Goal: Information Seeking & Learning: Learn about a topic

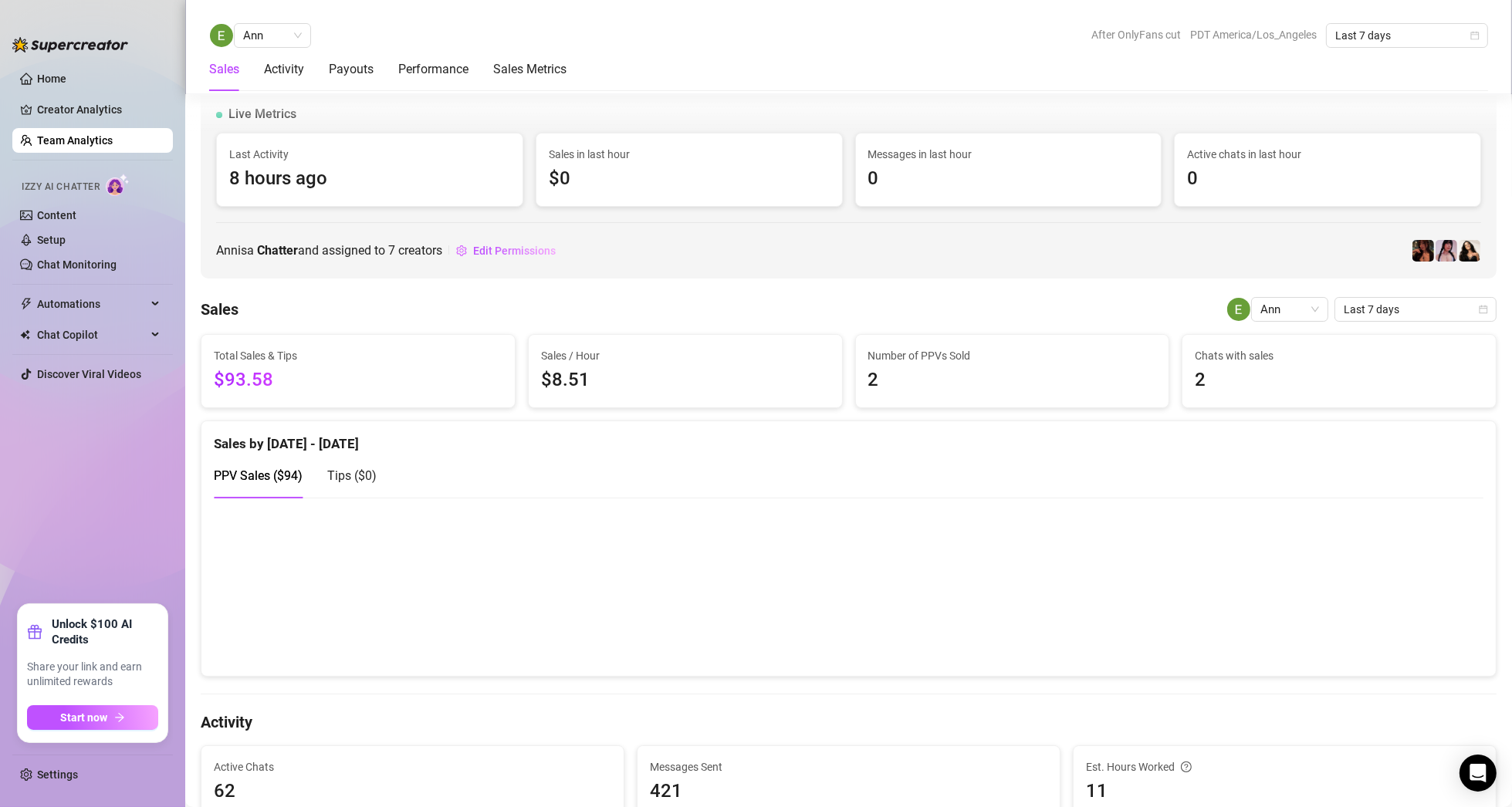
scroll to position [1009, 0]
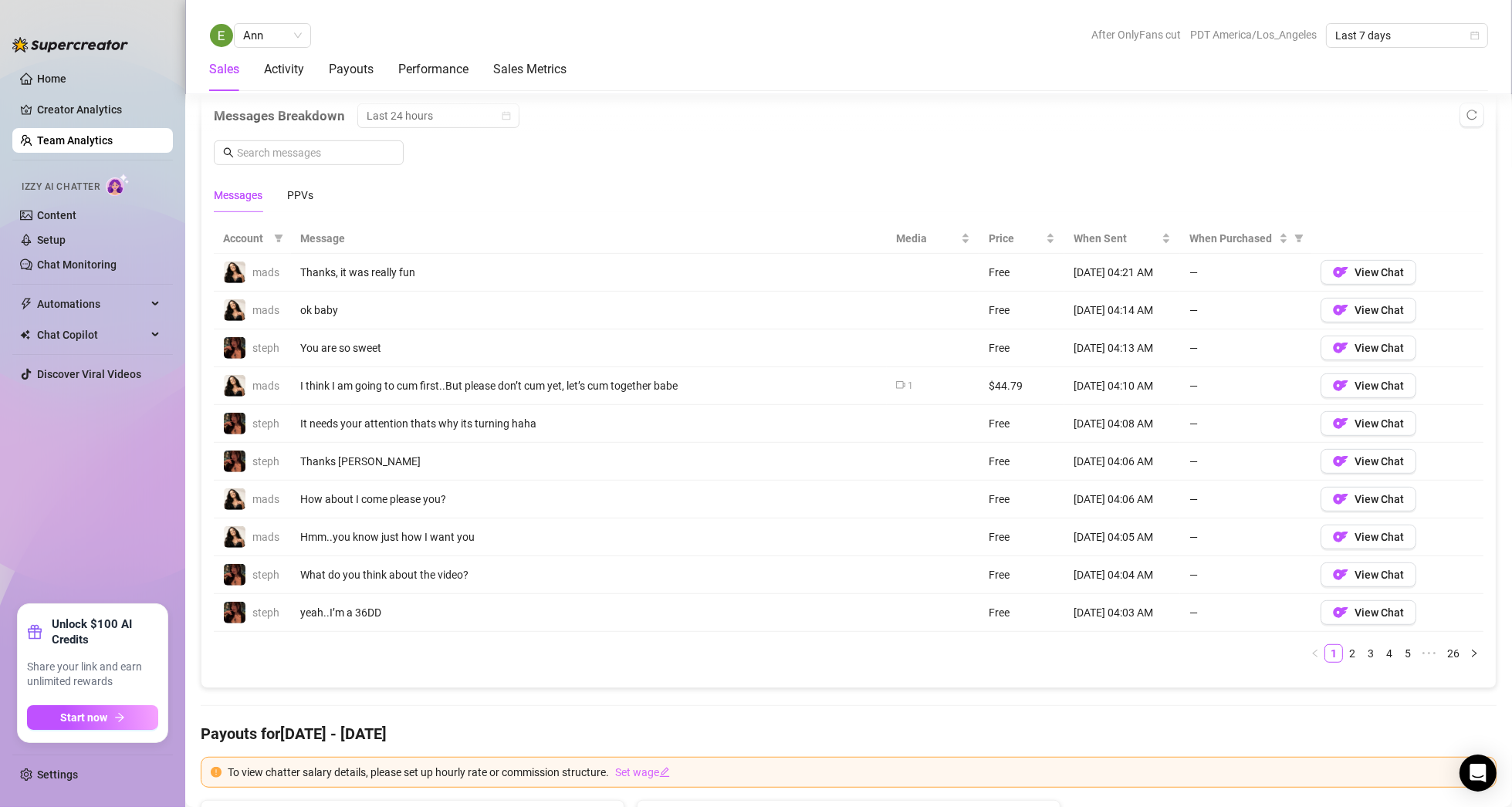
click at [80, 142] on link "Team Analytics" at bounding box center [74, 140] width 75 height 12
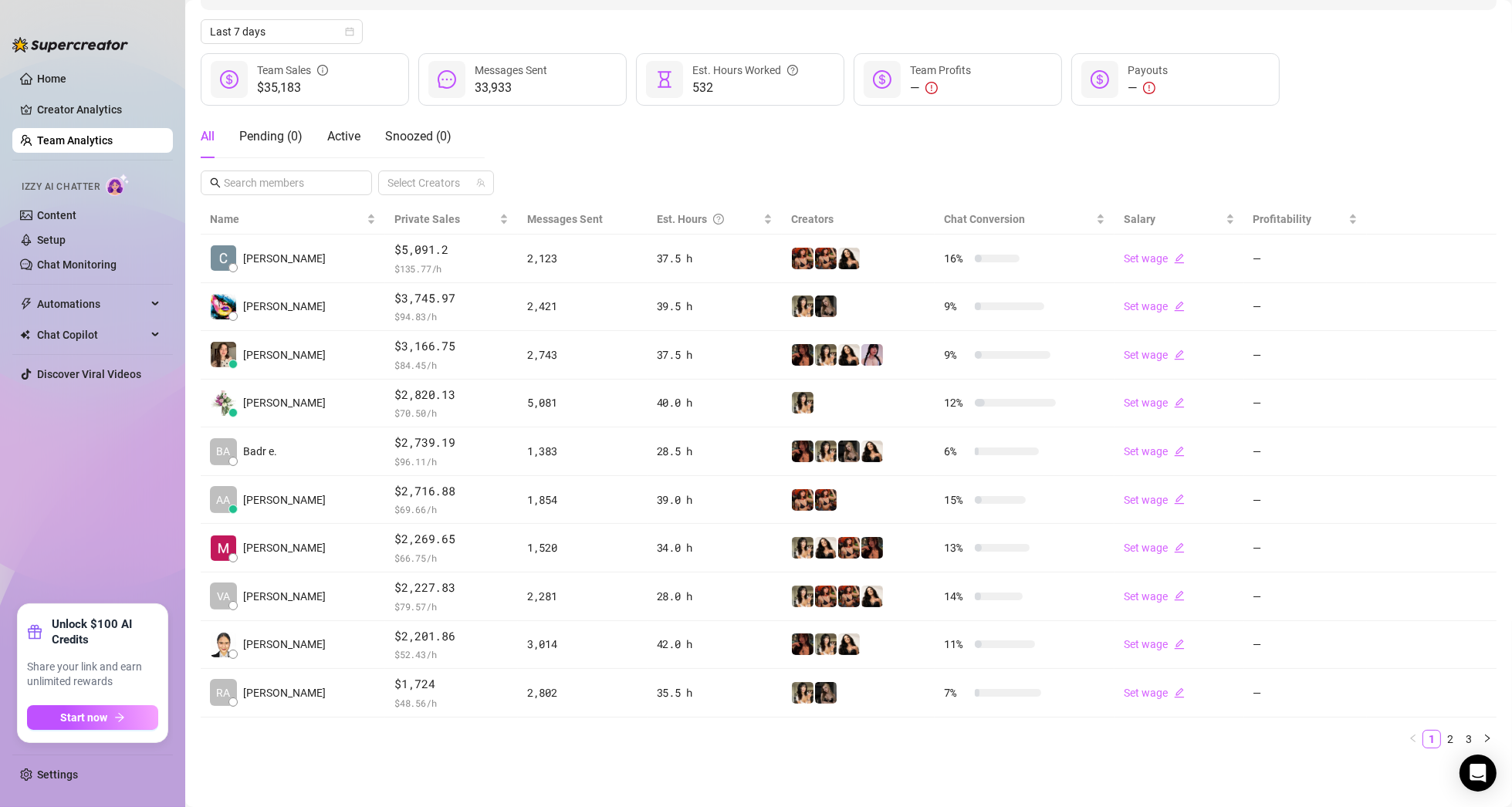
scroll to position [161, 0]
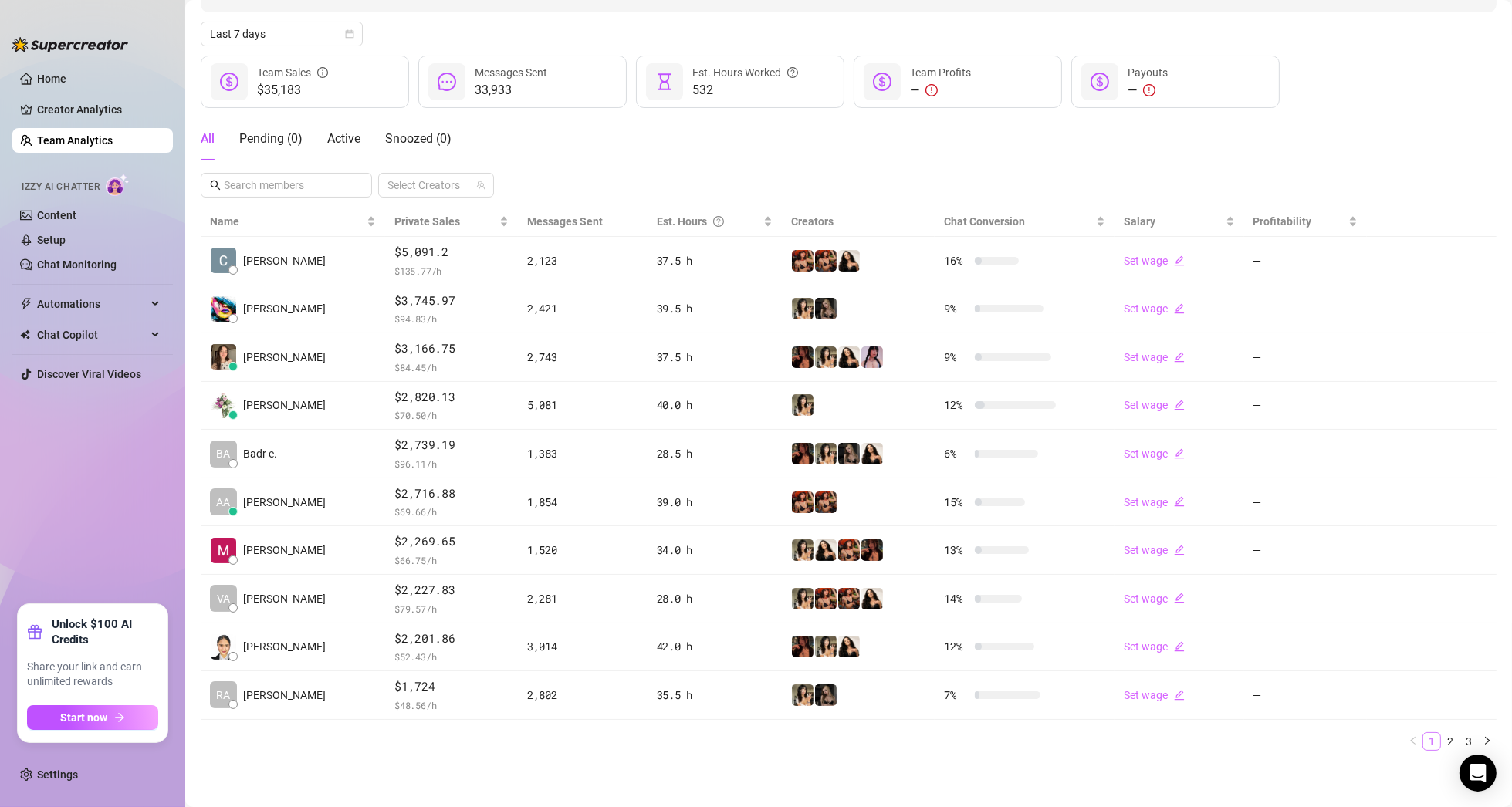
click at [1423, 737] on link "1" at bounding box center [1432, 741] width 17 height 17
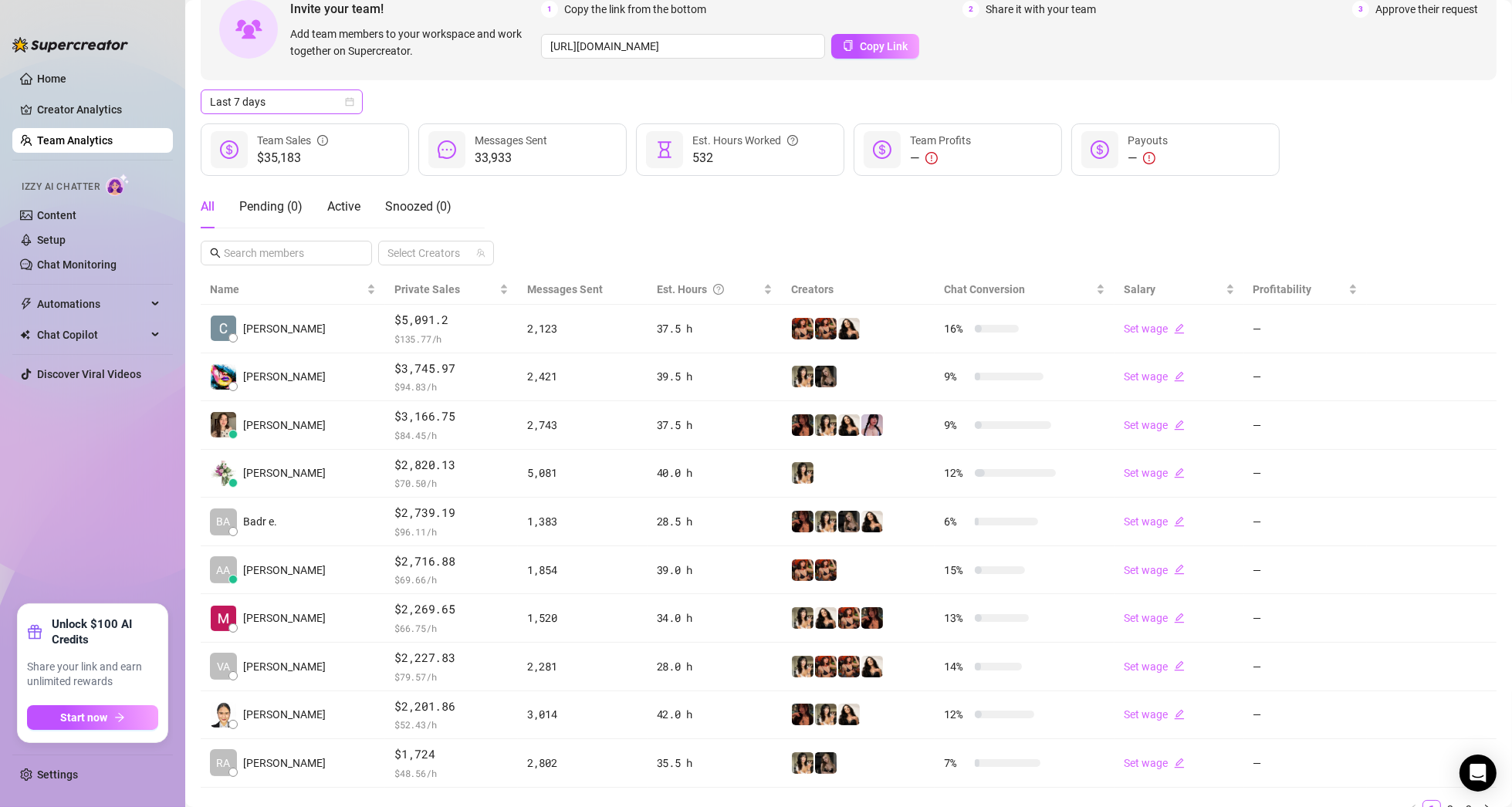
scroll to position [84, 0]
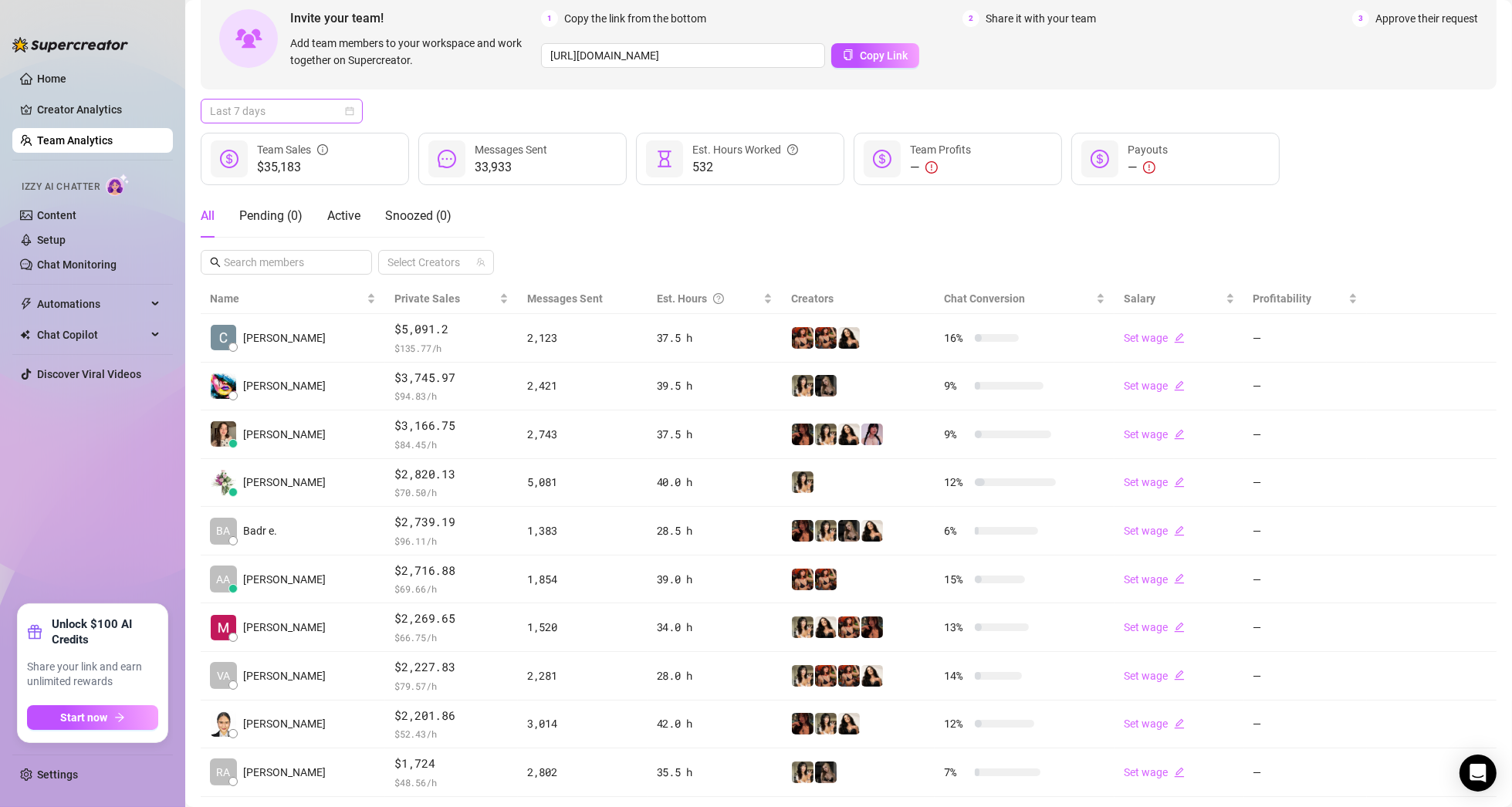
click at [287, 105] on span "Last 7 days" at bounding box center [282, 111] width 144 height 23
click at [269, 185] on div "Last 30 days" at bounding box center [281, 191] width 138 height 17
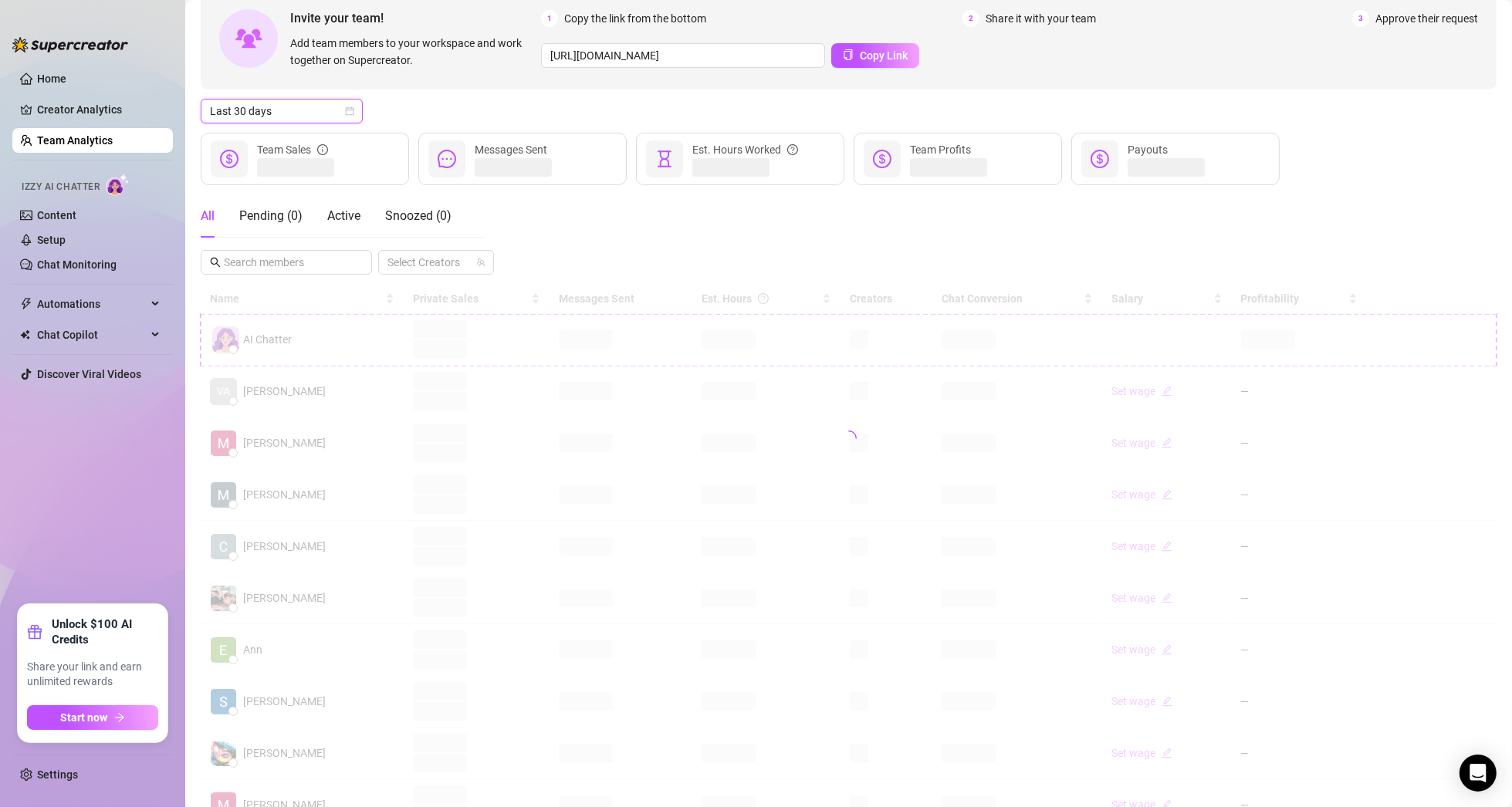
click at [491, 101] on div "Last 30 days Last 30 days" at bounding box center [849, 111] width 1296 height 25
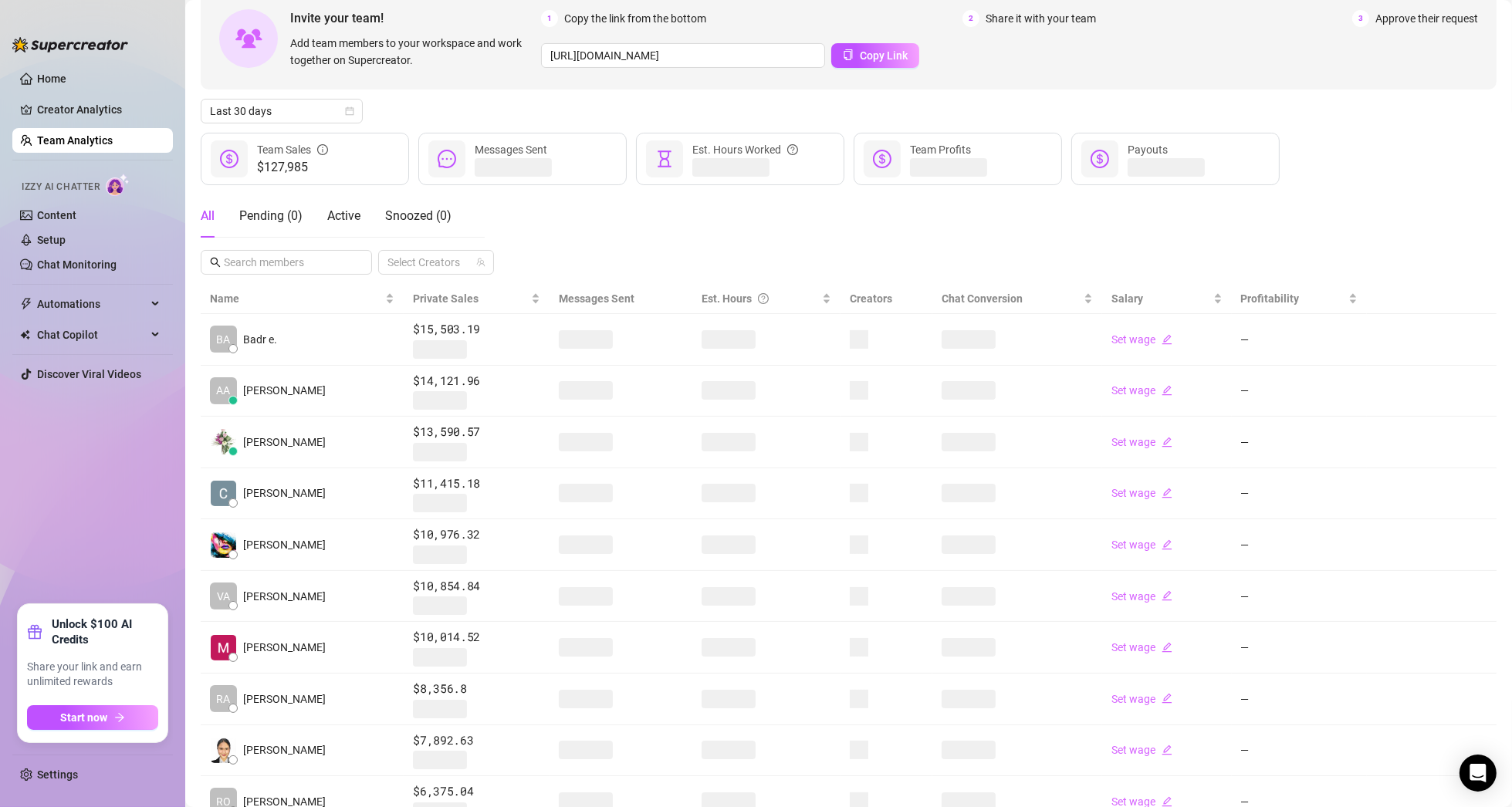
click at [491, 101] on div "Last 30 days" at bounding box center [849, 111] width 1296 height 25
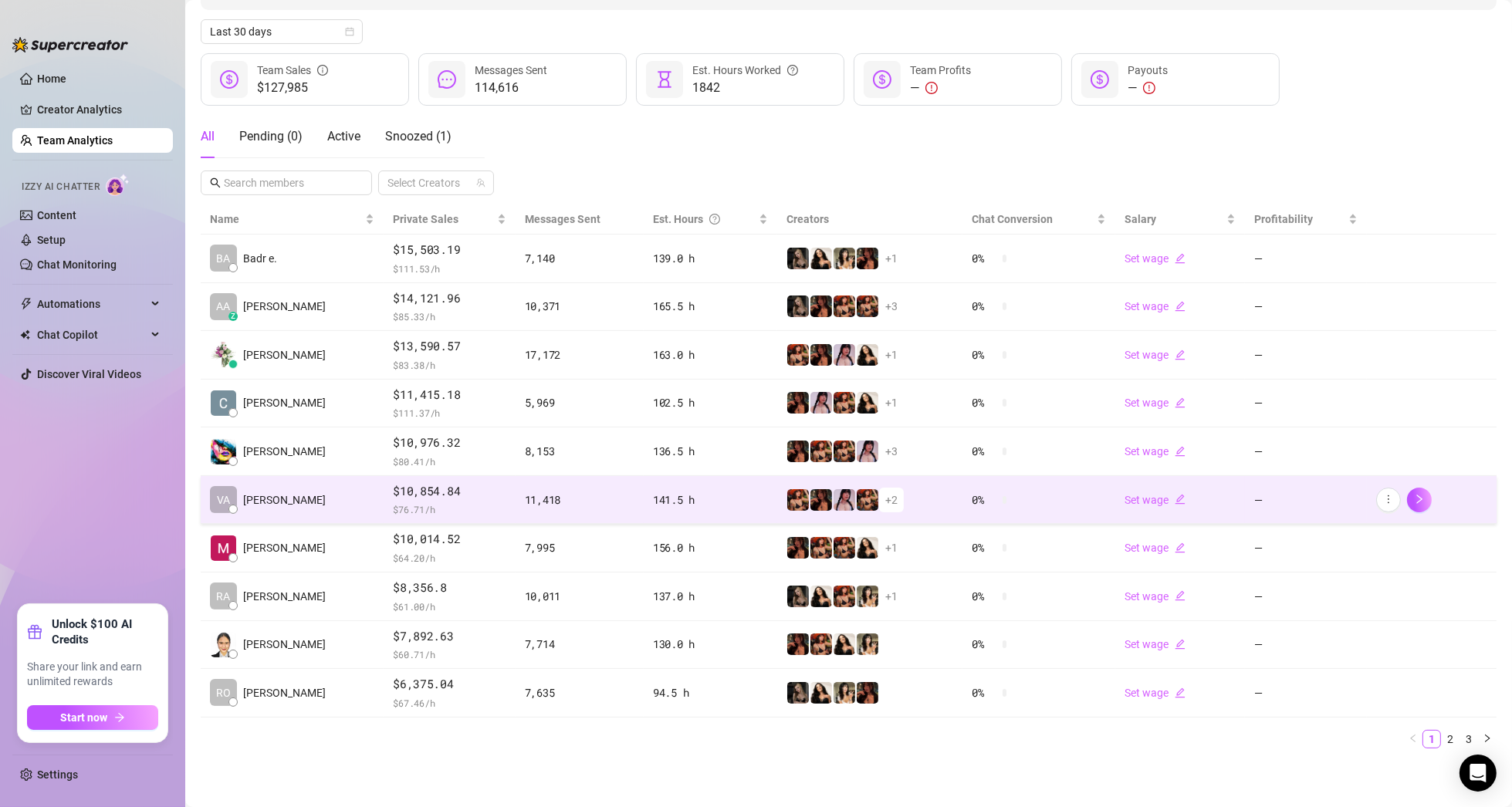
scroll to position [161, 0]
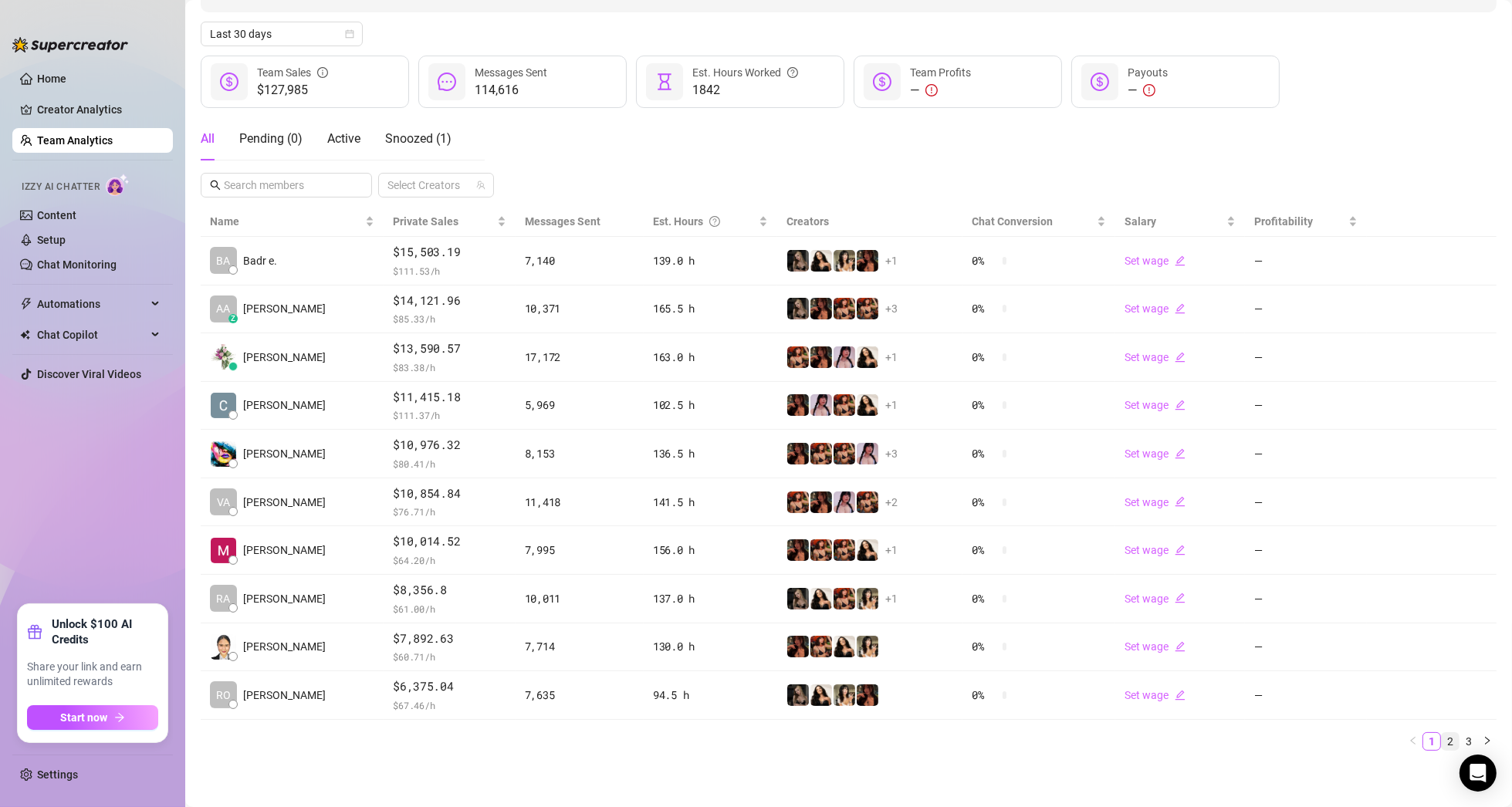
click at [1441, 739] on link "2" at bounding box center [1450, 741] width 17 height 17
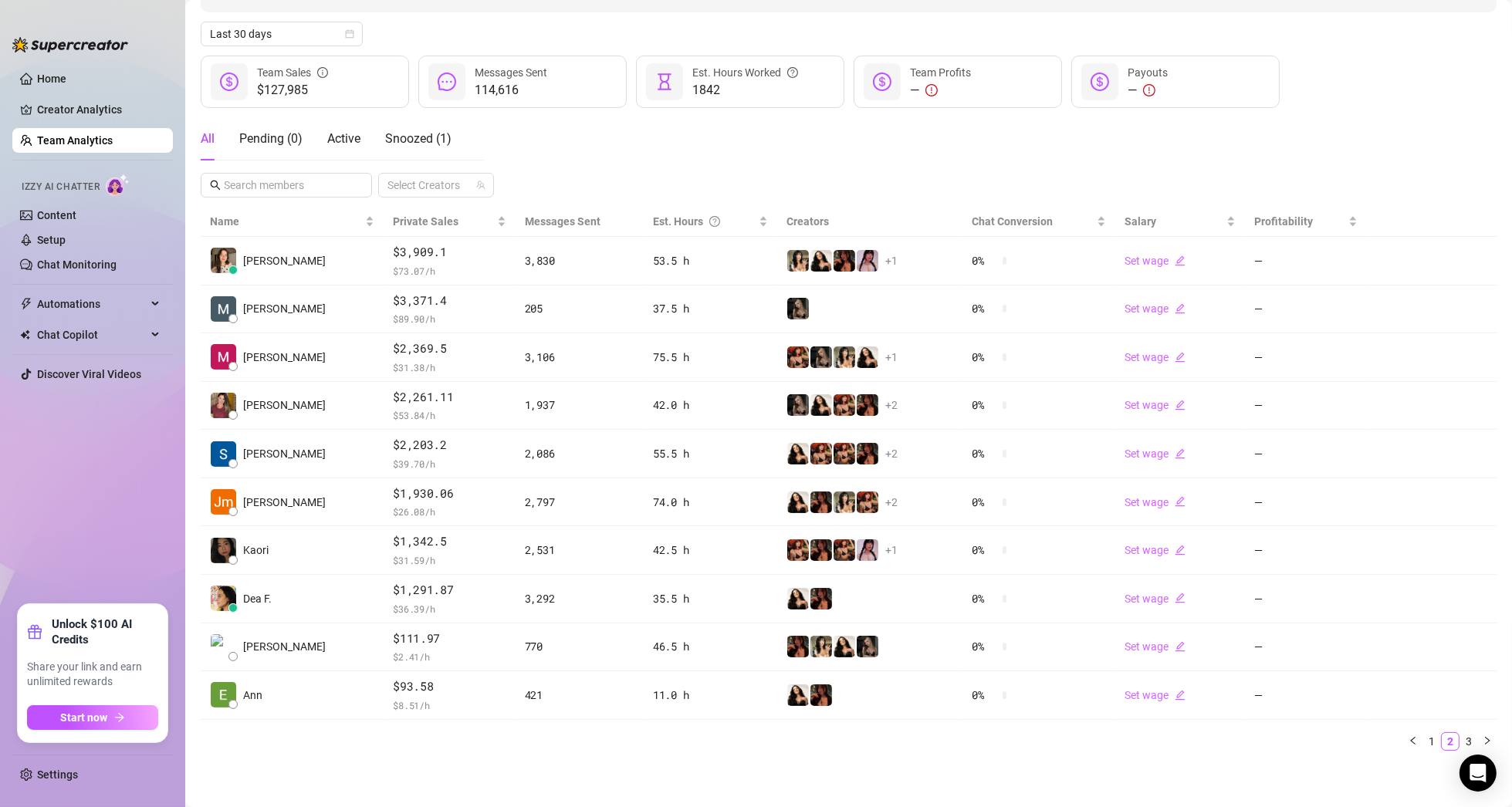
scroll to position [161, 0]
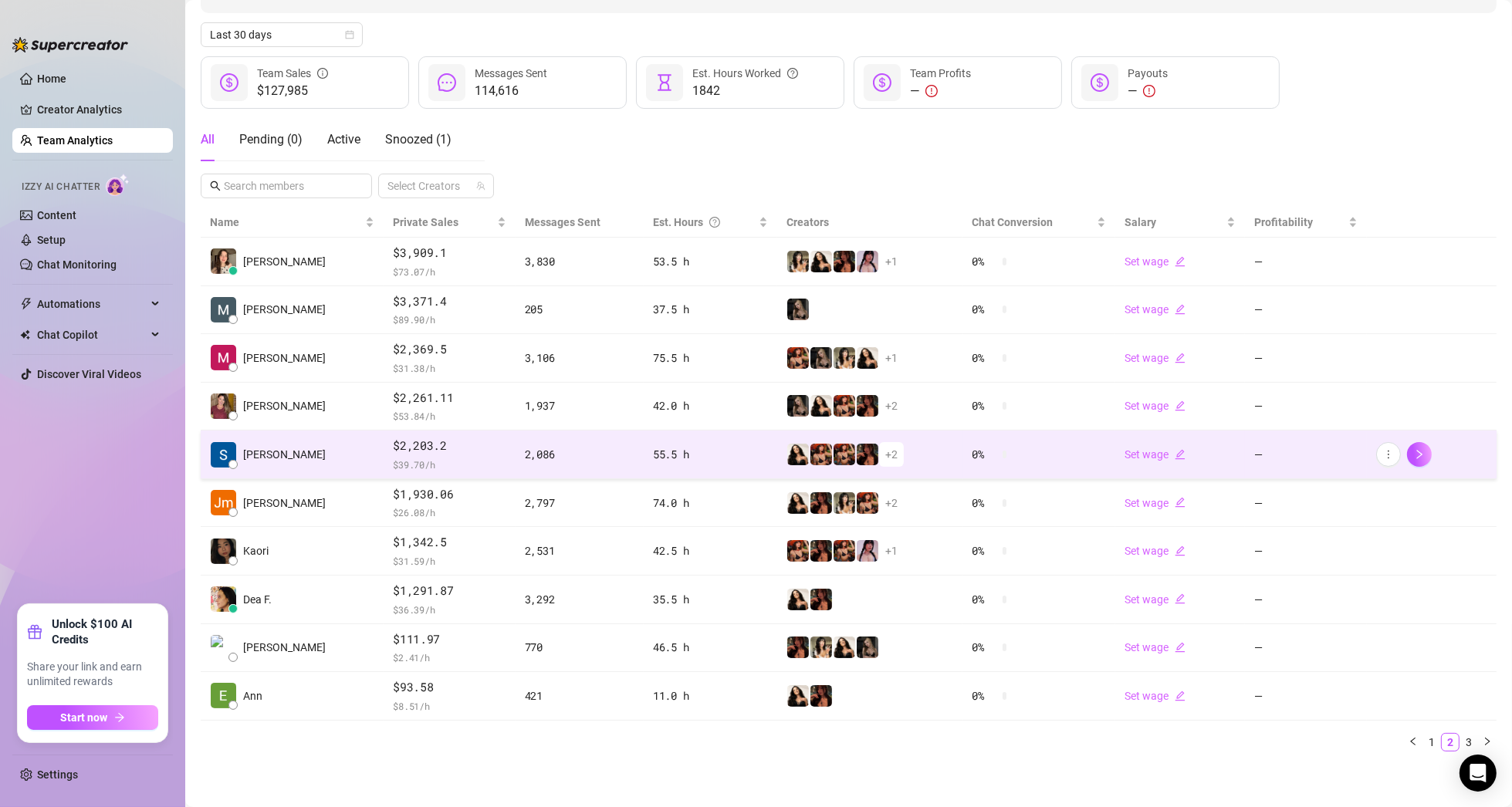
click at [303, 454] on td "[PERSON_NAME]" at bounding box center [292, 455] width 183 height 48
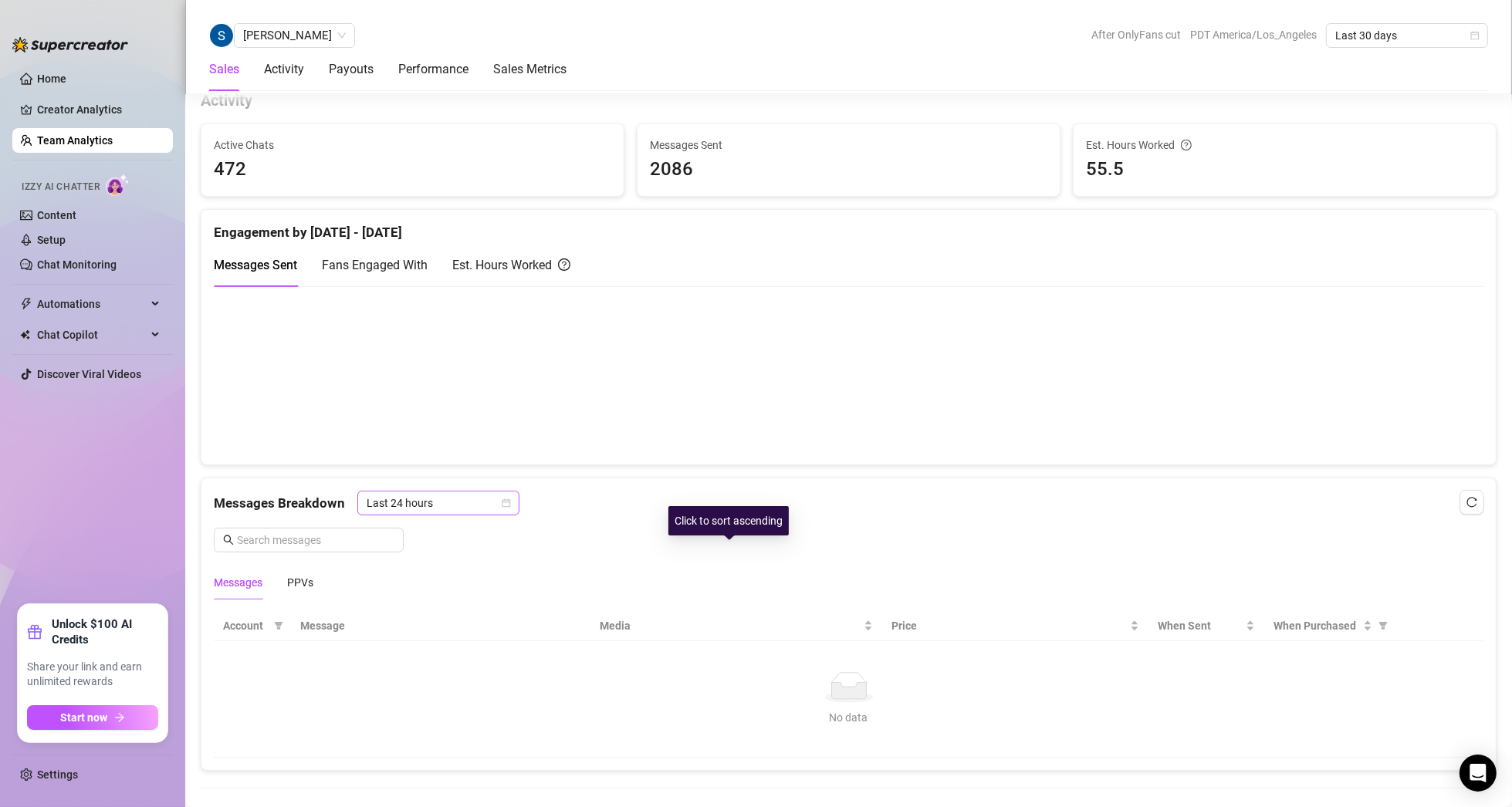
scroll to position [614, 0]
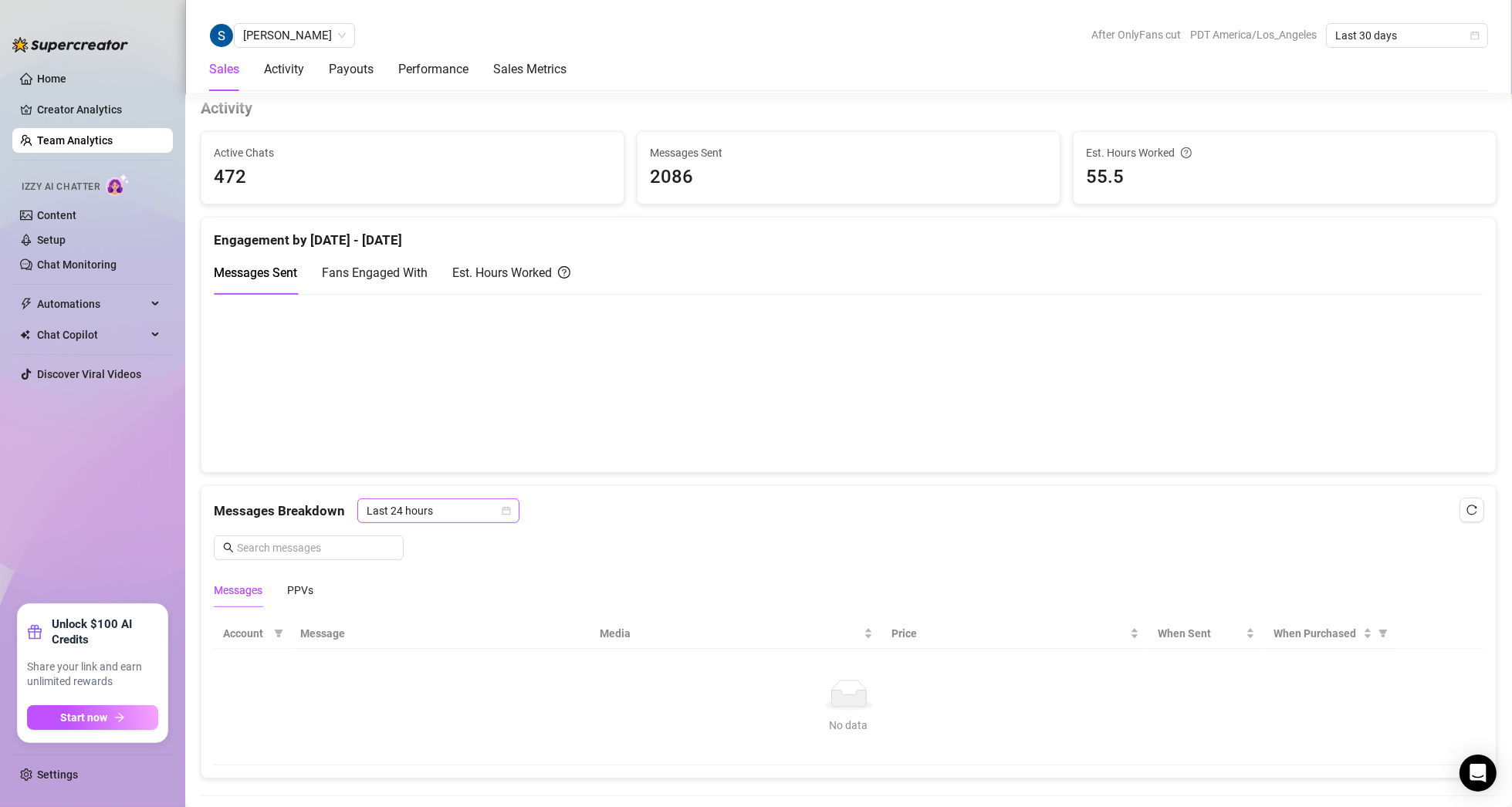
click at [432, 504] on span "Last 24 hours" at bounding box center [439, 510] width 144 height 23
click at [426, 559] on div "Last Week" at bounding box center [437, 564] width 138 height 17
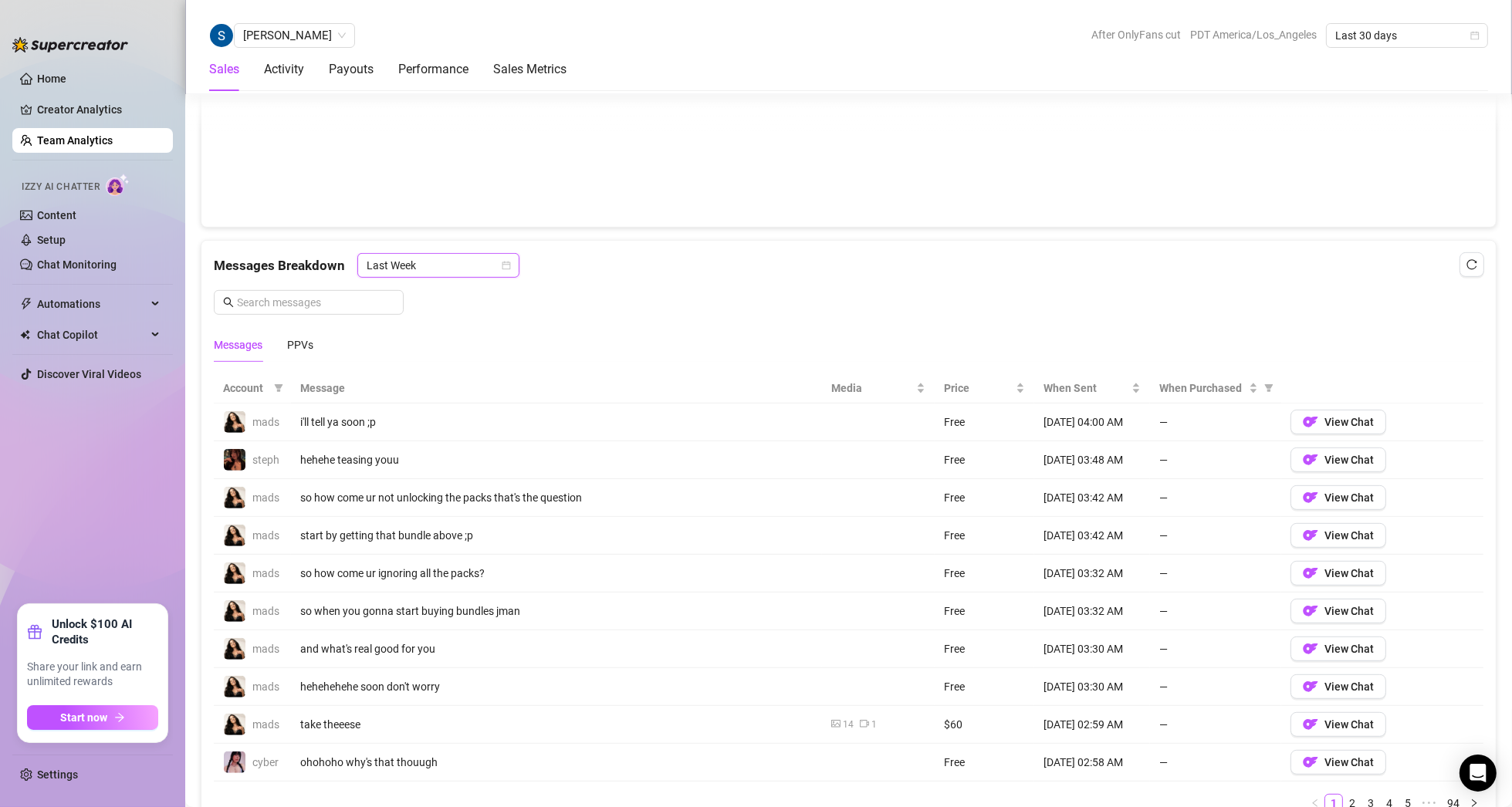
scroll to position [923, 0]
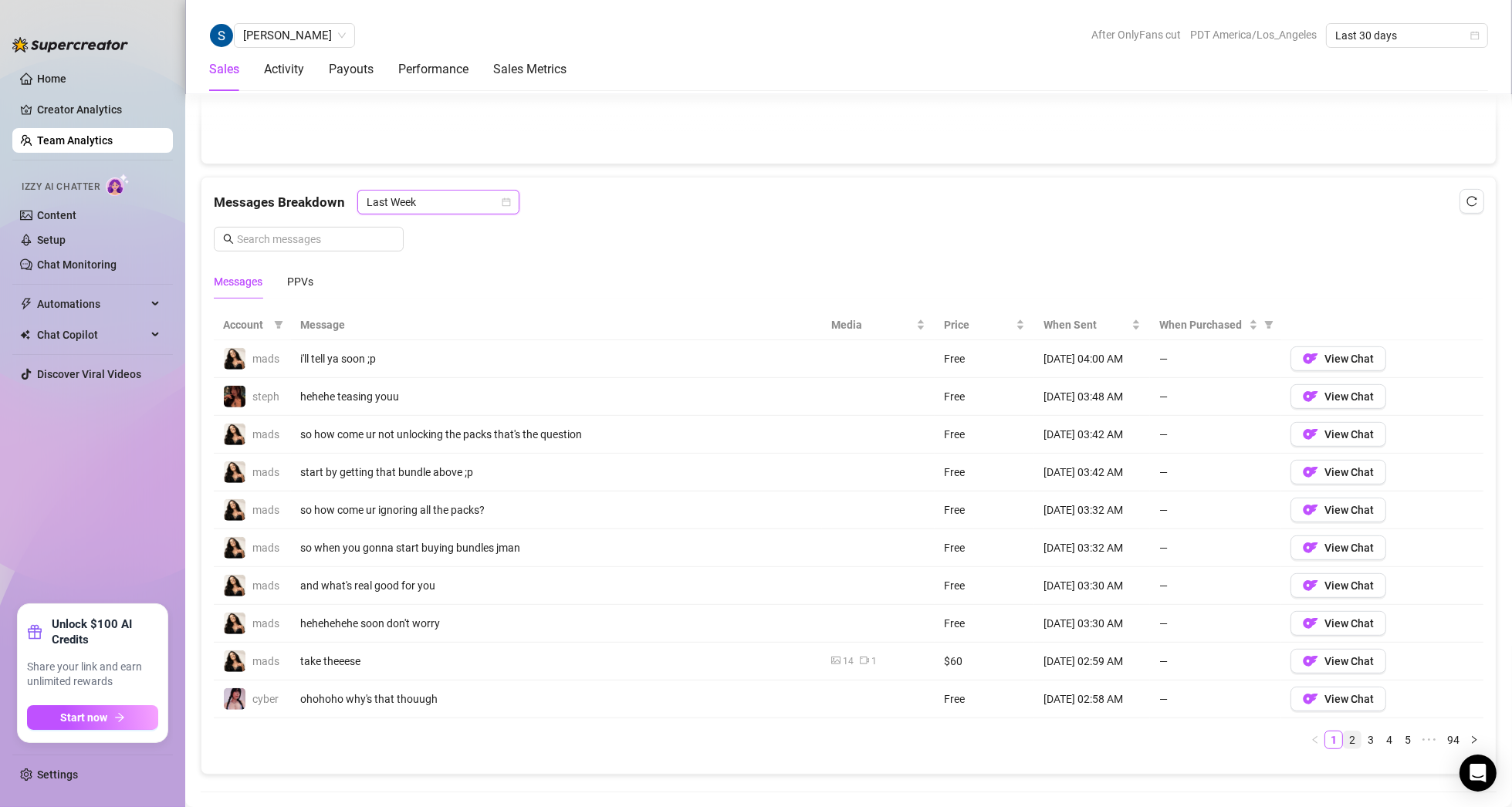
click at [1343, 735] on link "2" at bounding box center [1352, 740] width 17 height 17
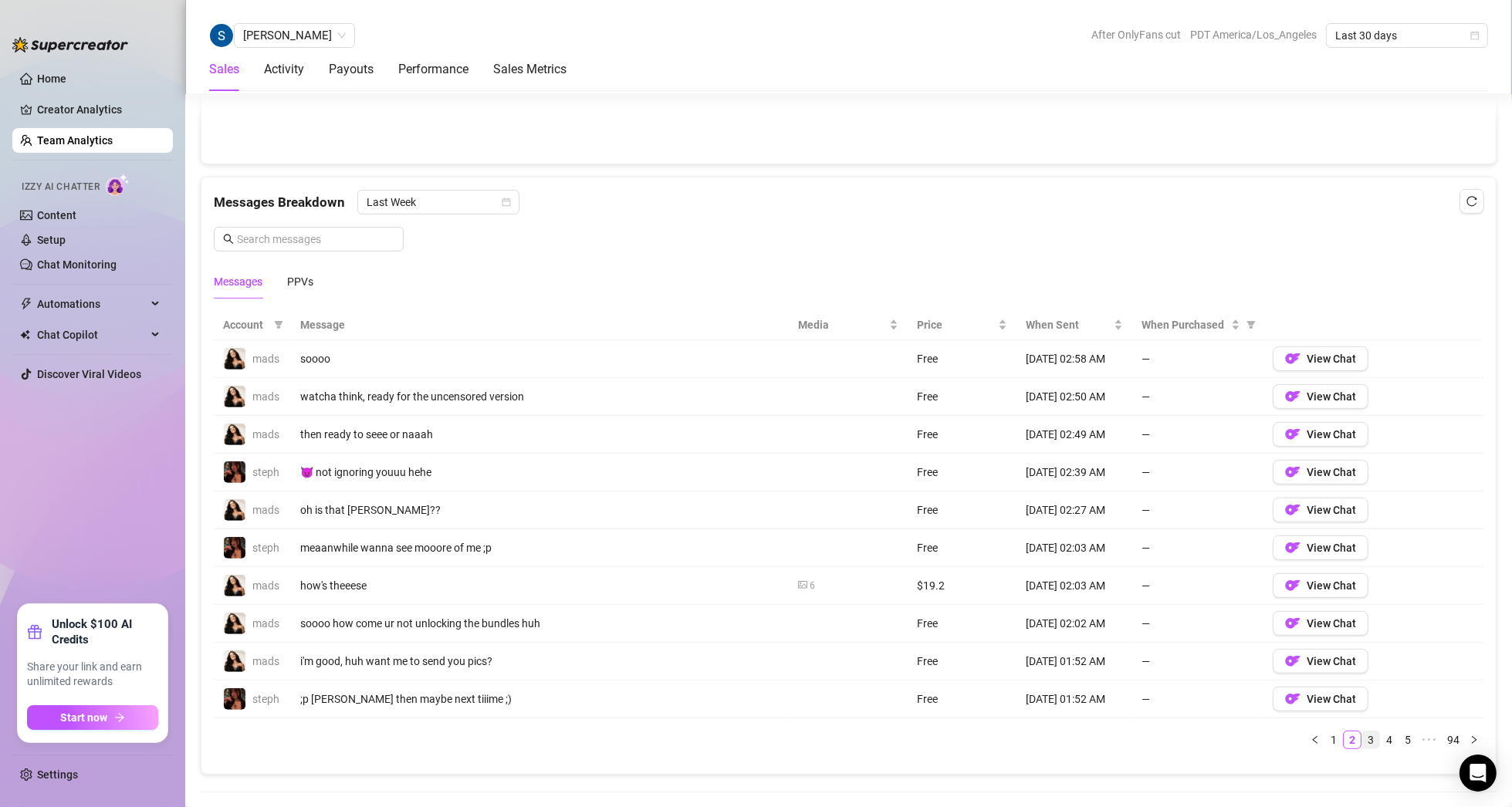
click at [1361, 736] on link "3" at bounding box center [1370, 740] width 17 height 17
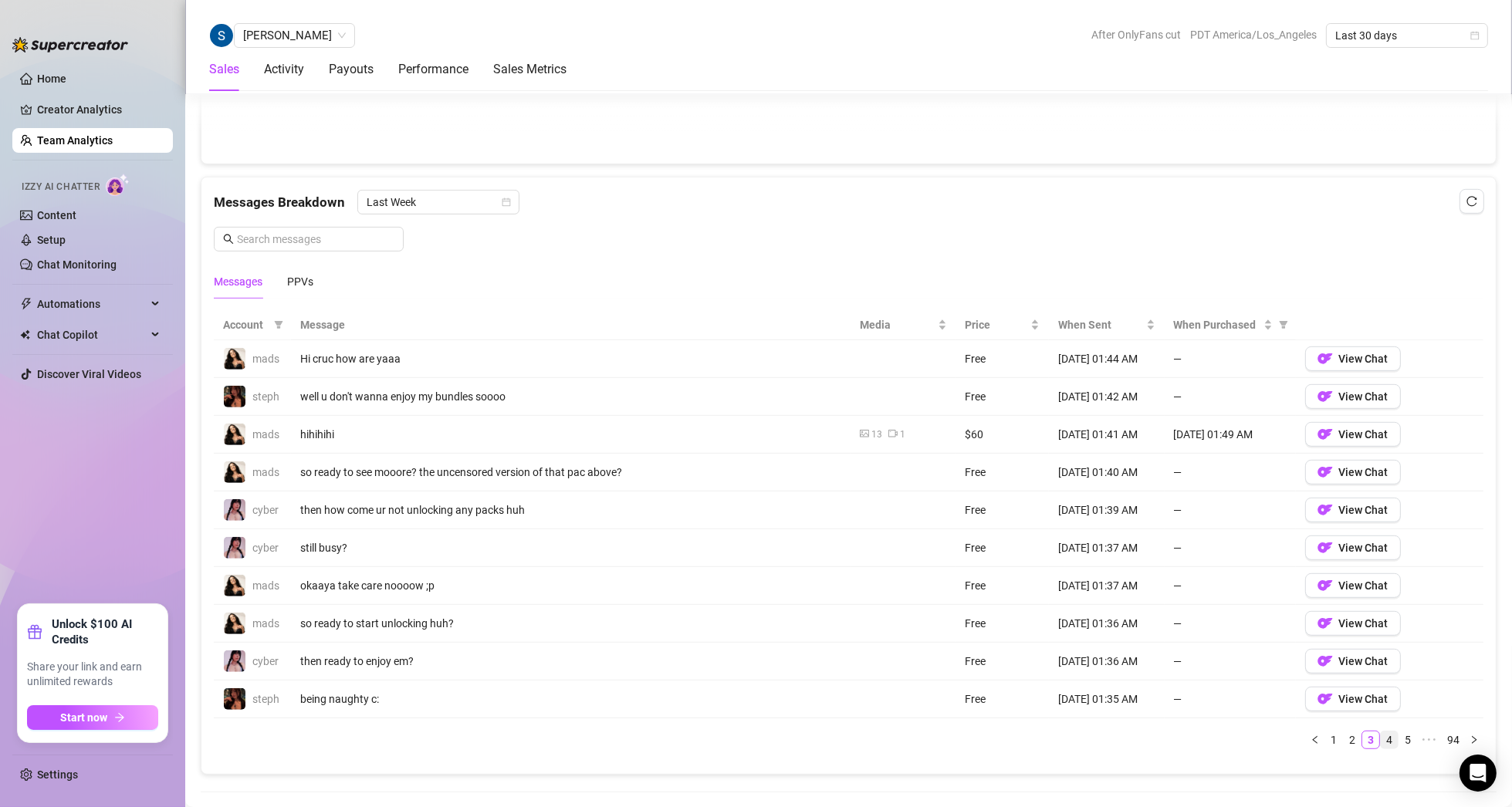
click at [1381, 736] on link "4" at bounding box center [1389, 740] width 17 height 17
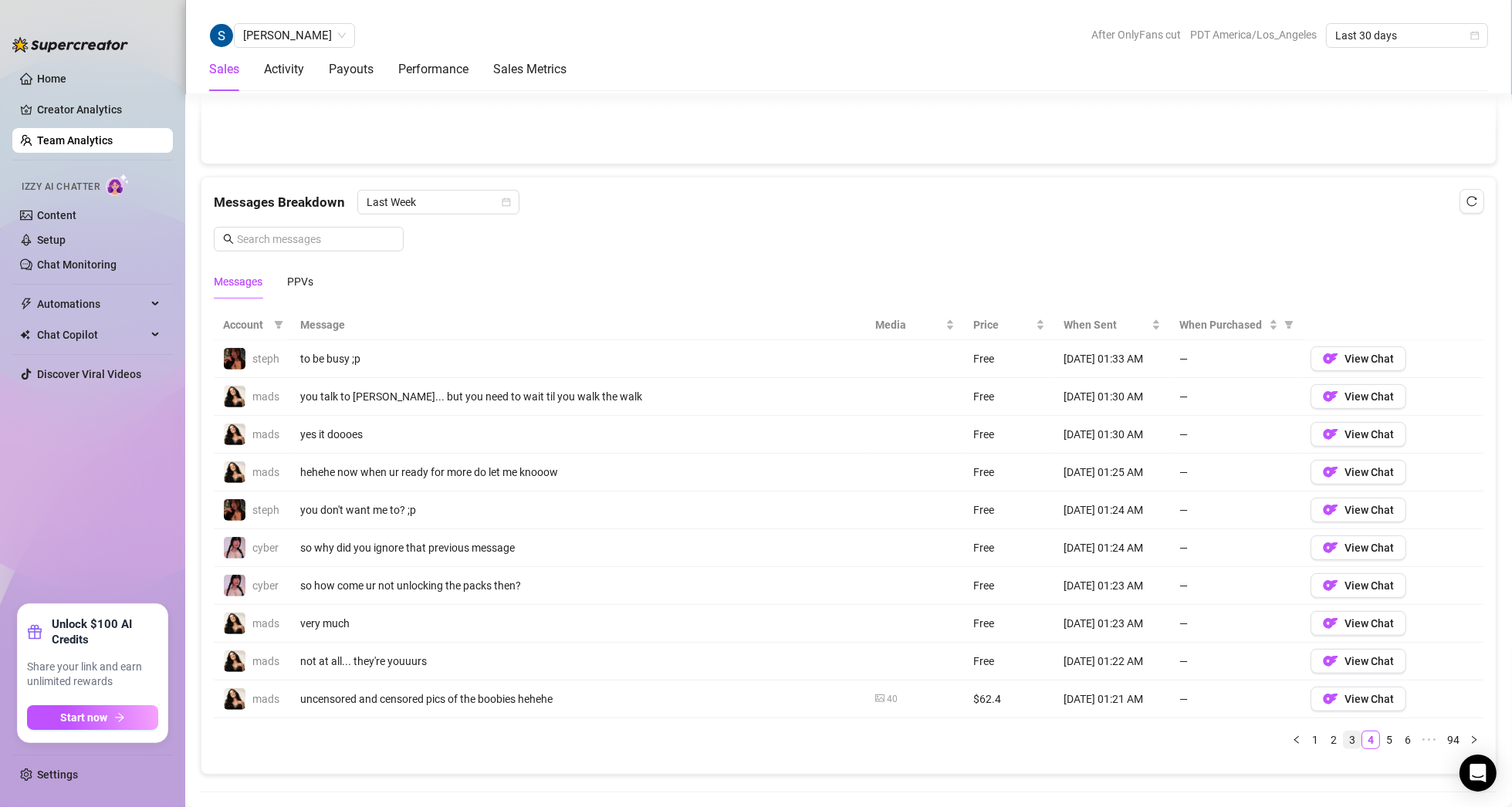
click at [1343, 735] on link "3" at bounding box center [1352, 740] width 17 height 17
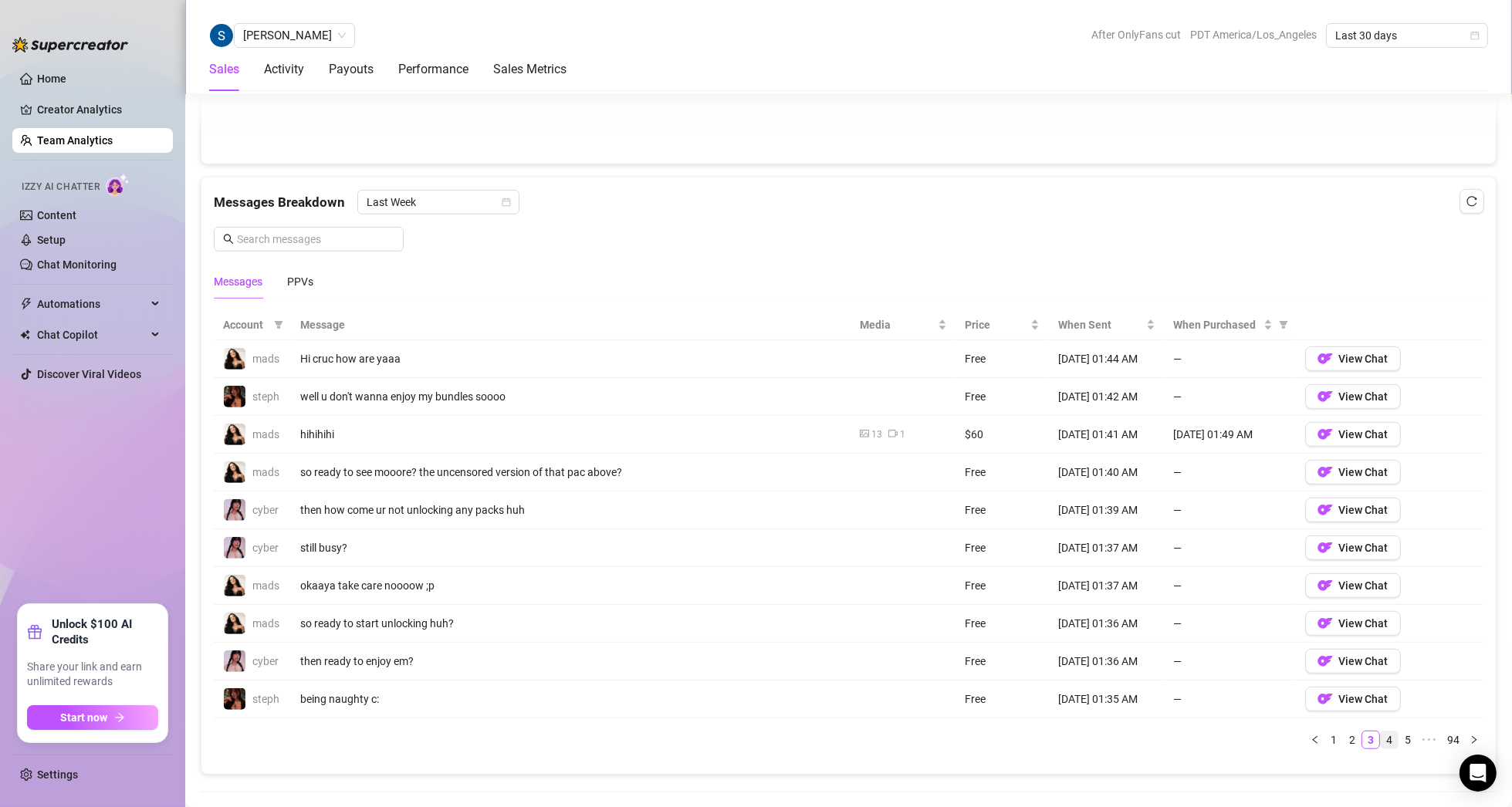
click at [1381, 734] on link "4" at bounding box center [1389, 740] width 17 height 17
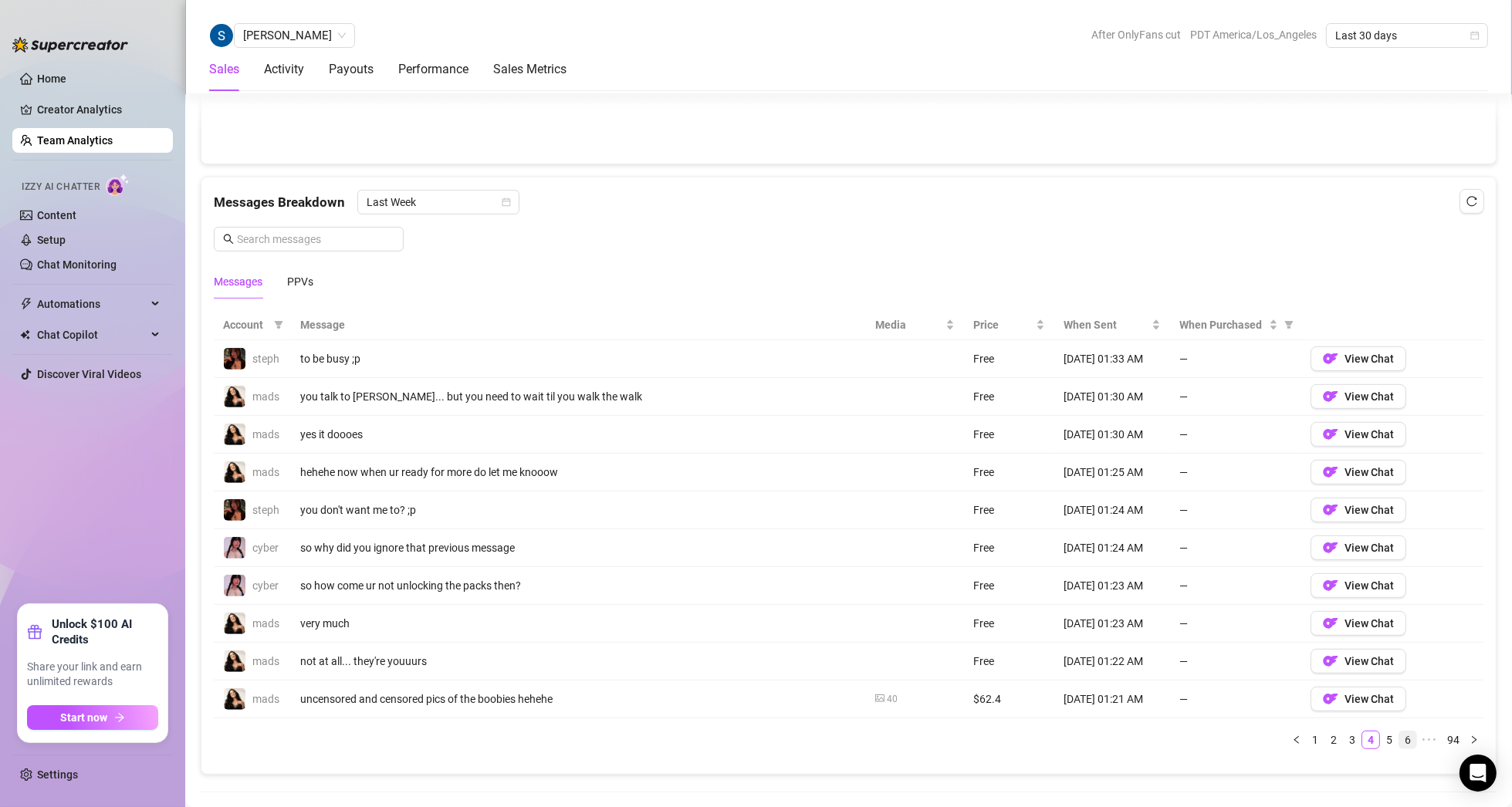
click at [1399, 733] on link "6" at bounding box center [1407, 740] width 17 height 17
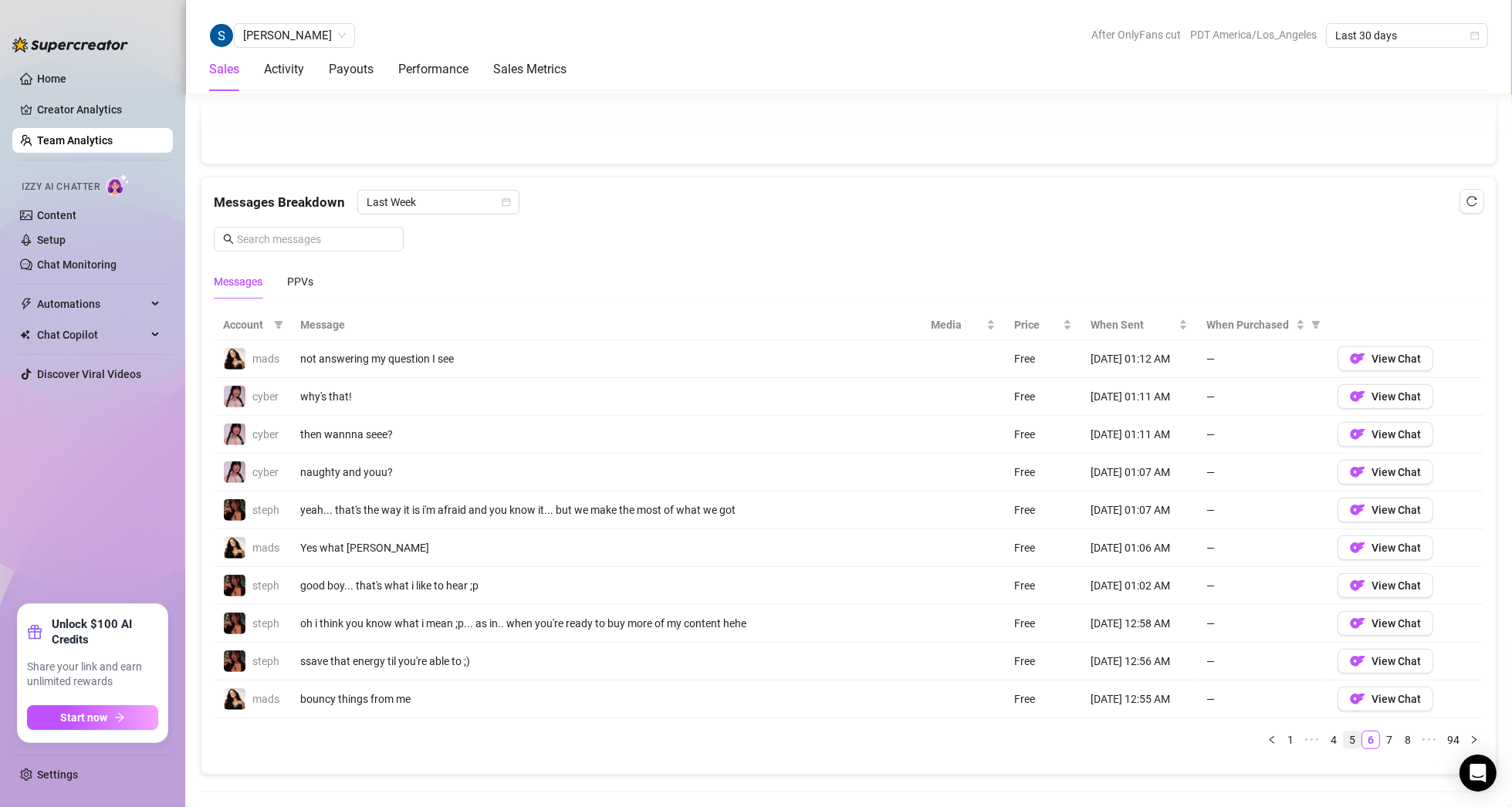
click at [1343, 738] on link "5" at bounding box center [1352, 740] width 17 height 17
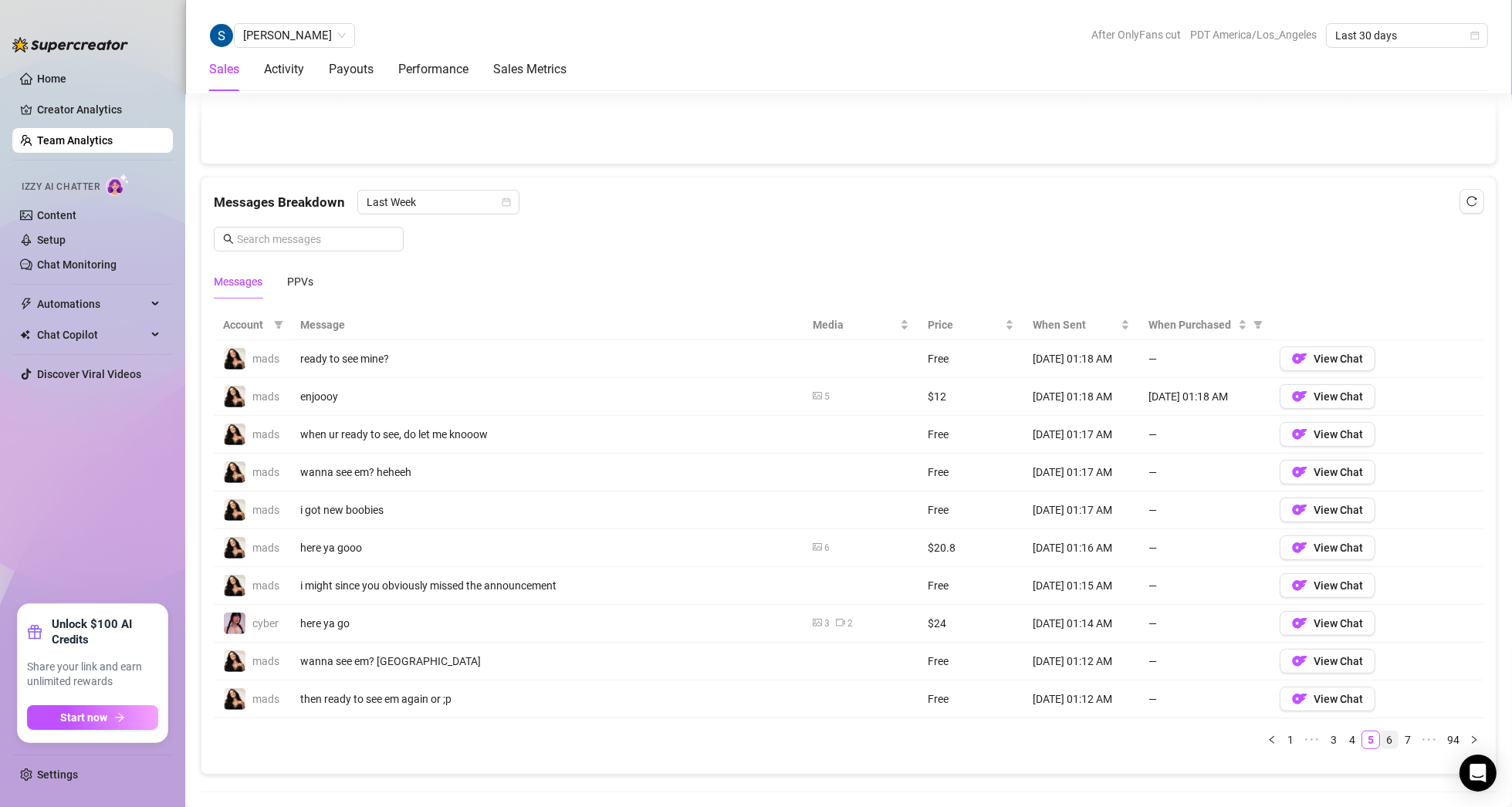
click at [1381, 737] on link "6" at bounding box center [1389, 740] width 17 height 17
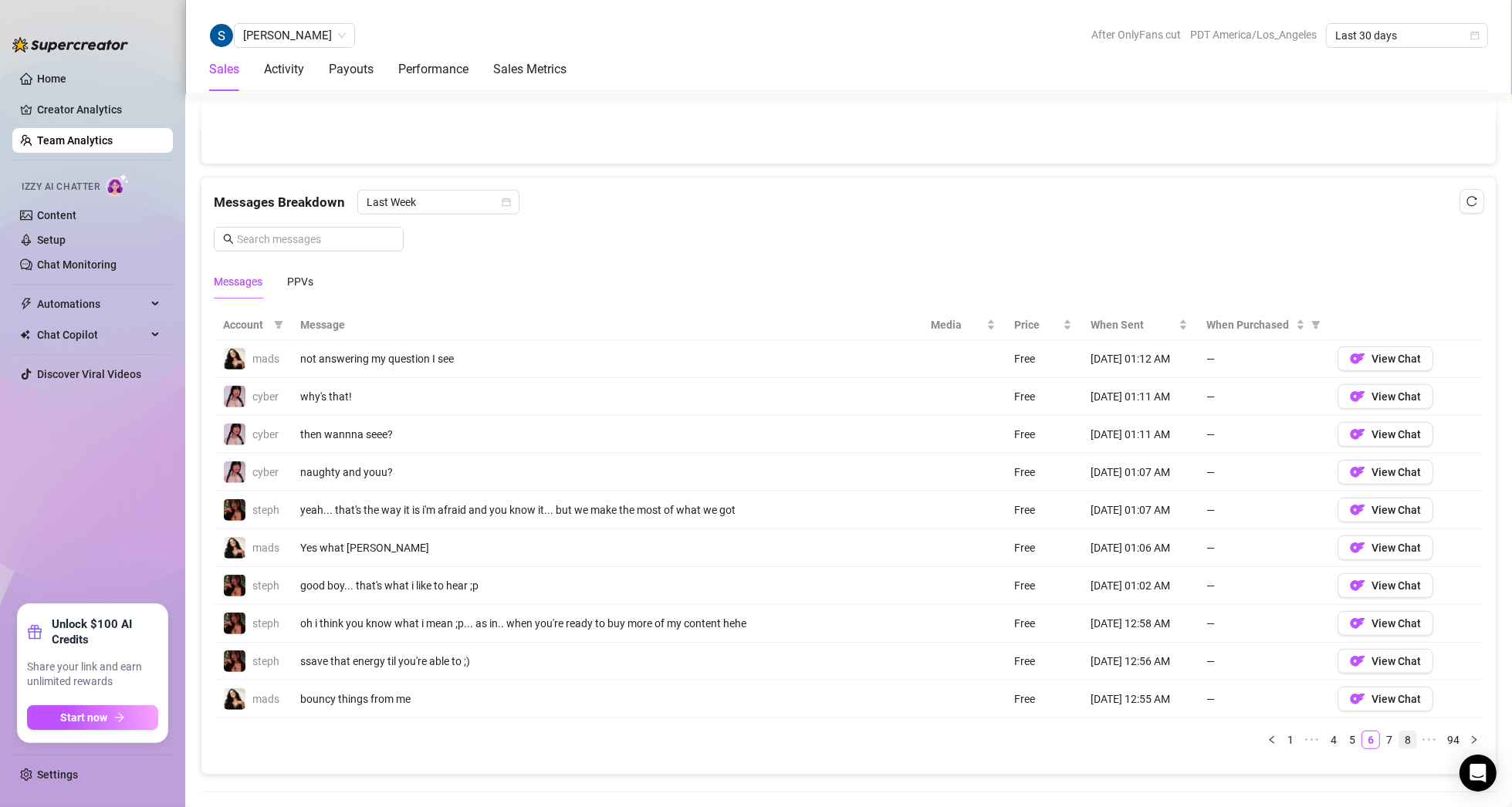
click at [1399, 732] on link "8" at bounding box center [1407, 740] width 17 height 17
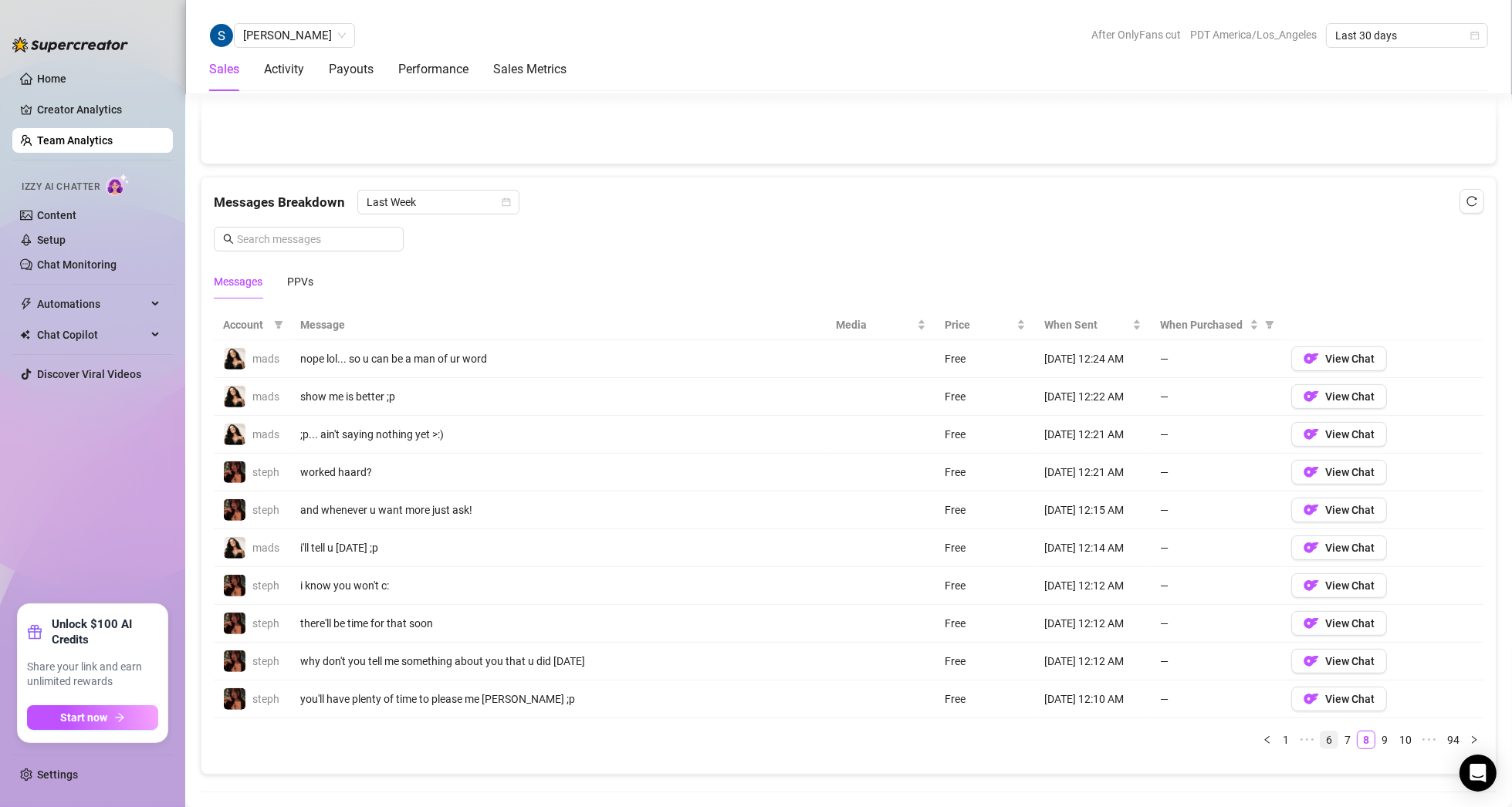
click at [1320, 733] on link "6" at bounding box center [1329, 740] width 17 height 17
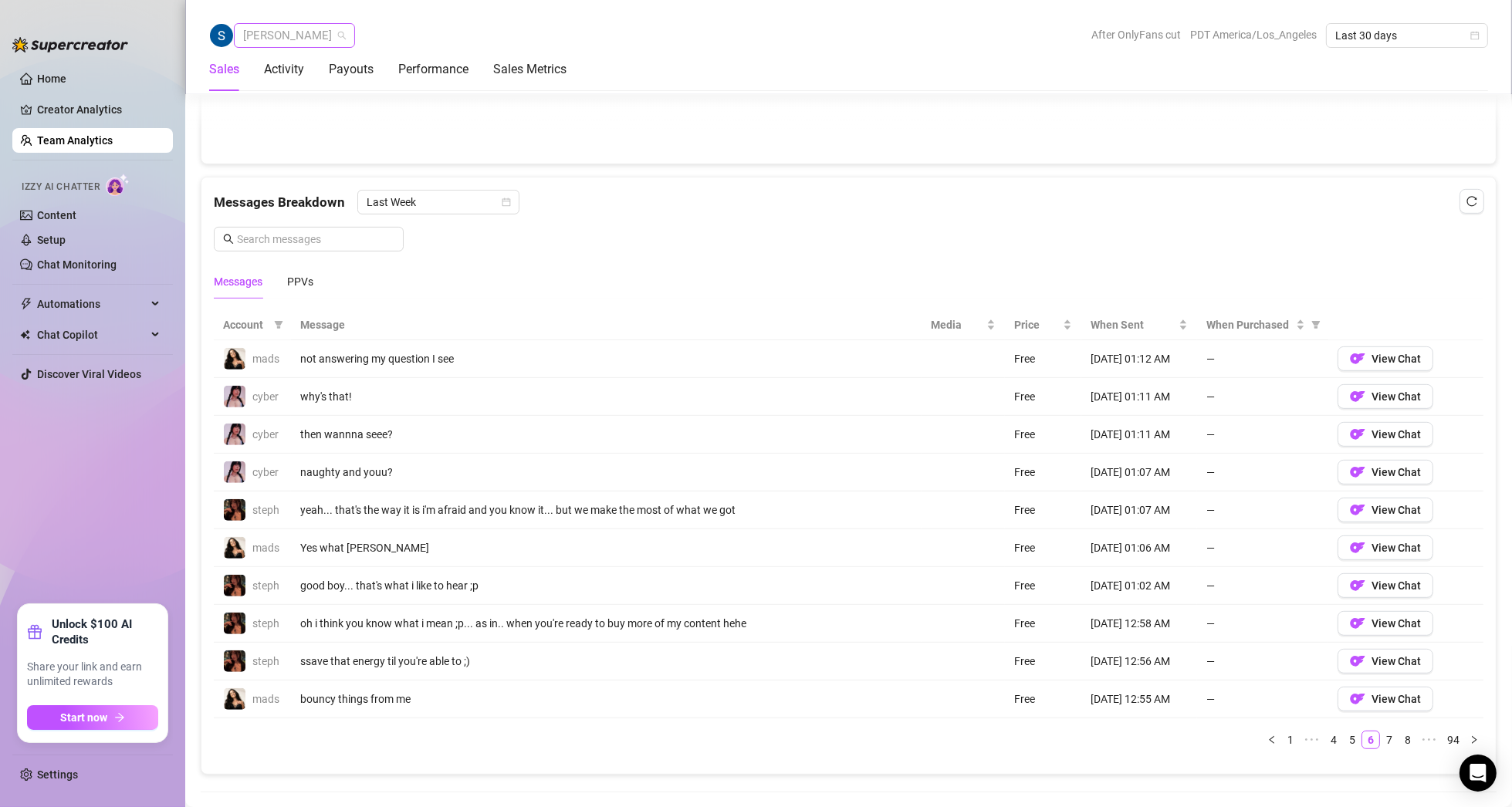
click at [280, 35] on span "[PERSON_NAME]" at bounding box center [294, 35] width 103 height 23
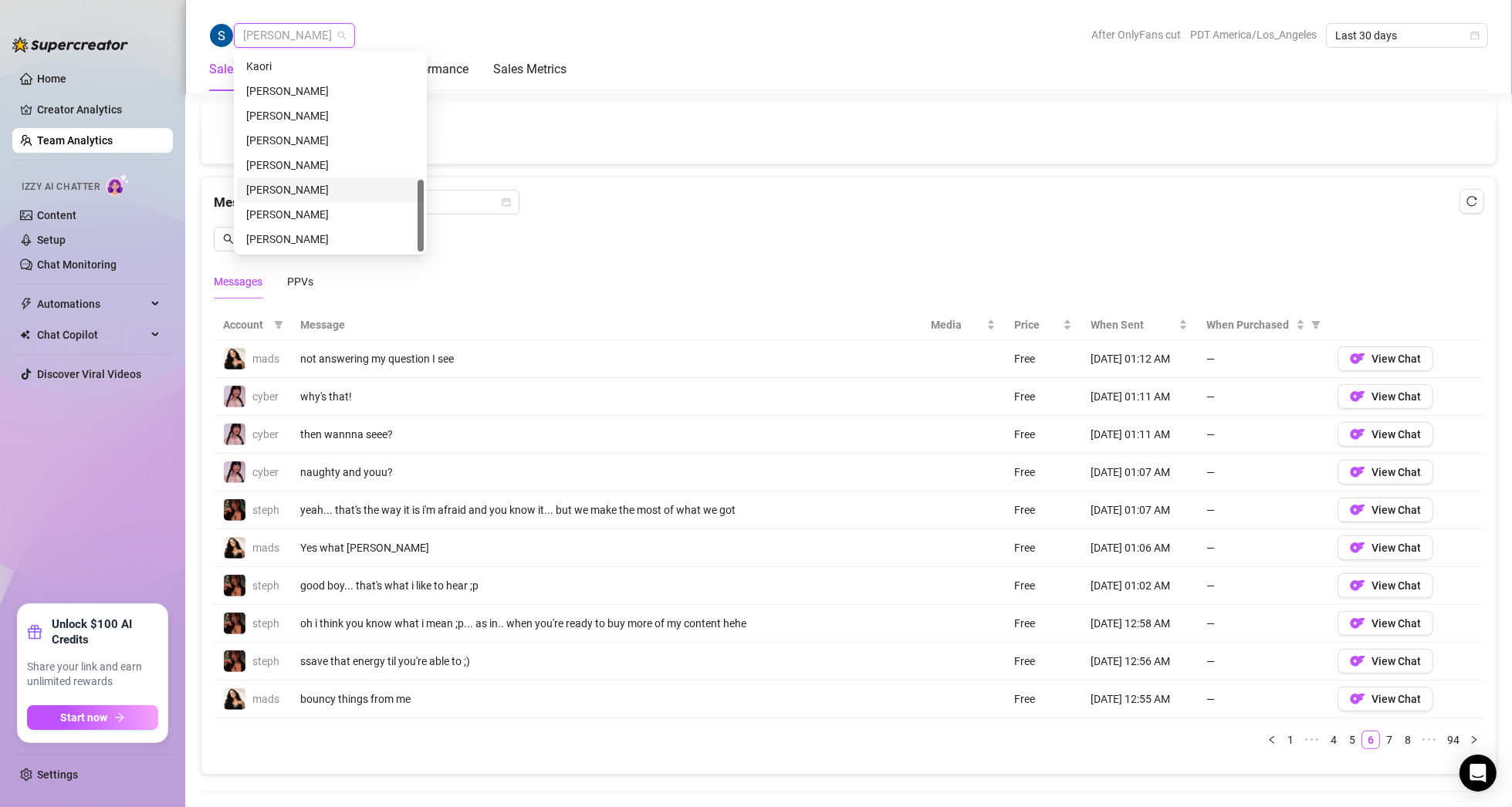
scroll to position [268, 0]
click at [531, 241] on div "Messages Breakdown Last Week Messages PPVs" at bounding box center [848, 244] width 1269 height 109
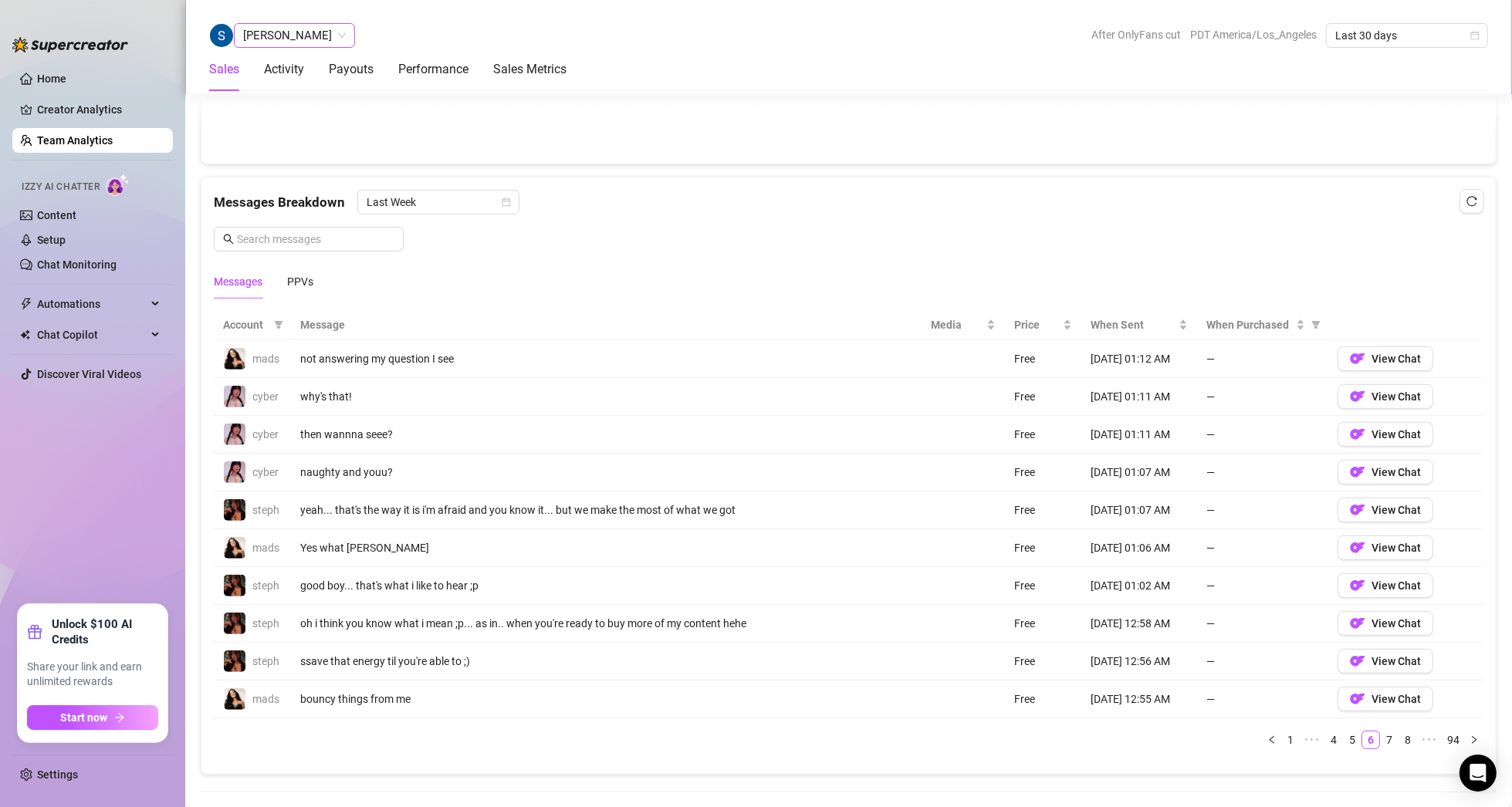
scroll to position [148, 0]
click at [339, 37] on span "[PERSON_NAME]" at bounding box center [294, 35] width 103 height 23
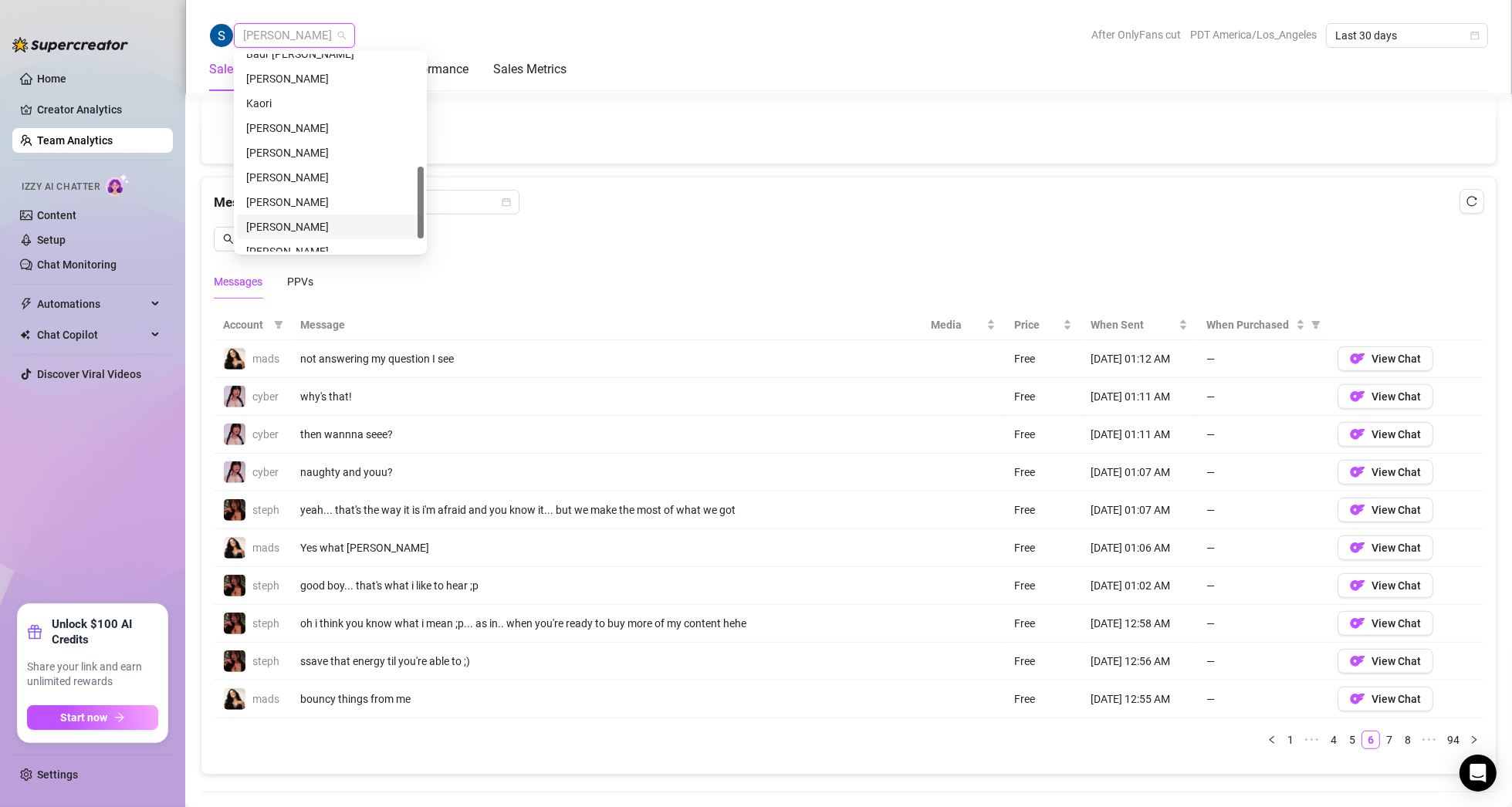
scroll to position [346, 0]
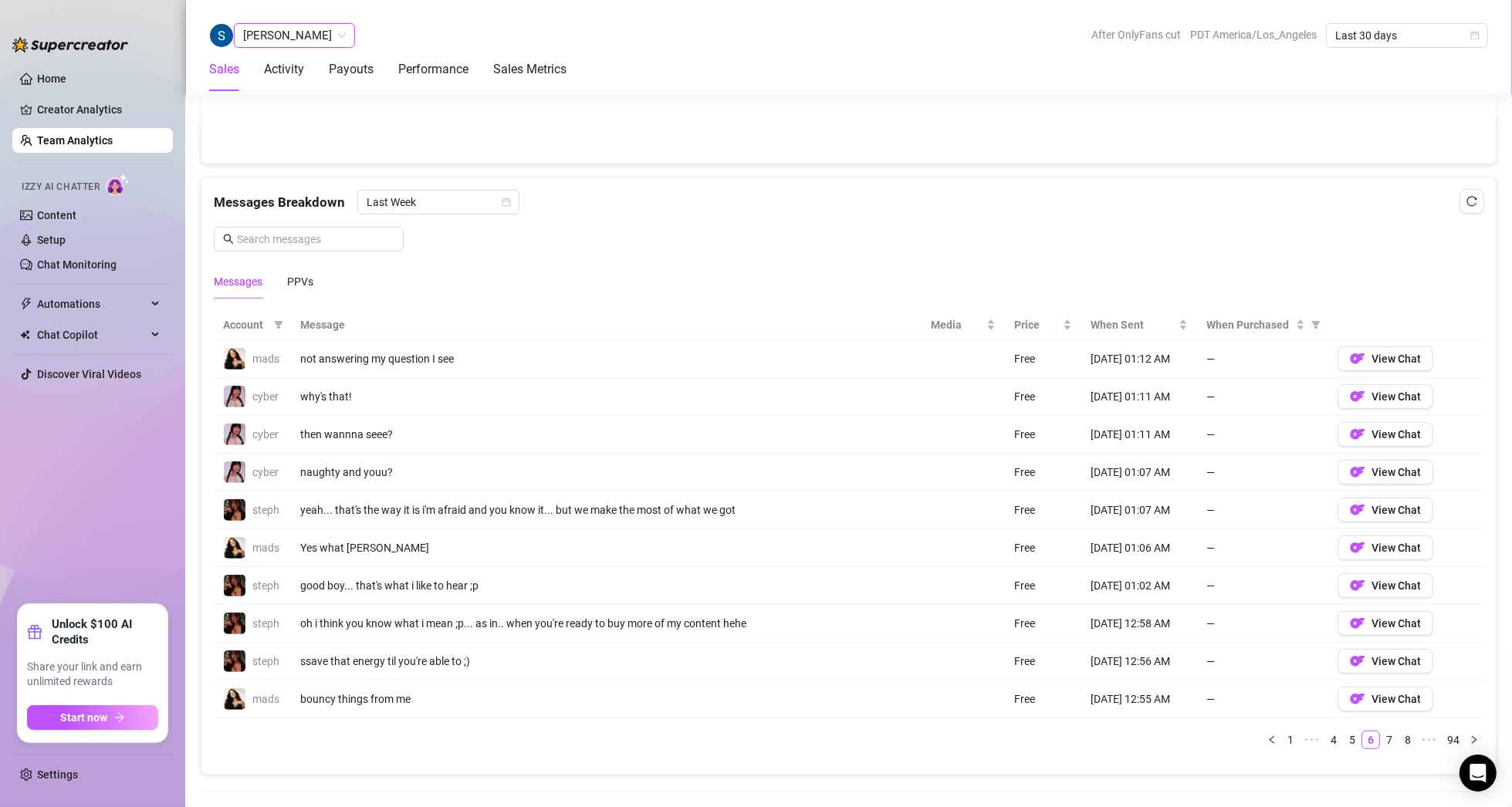
click at [595, 264] on div "Messages PPVs" at bounding box center [848, 281] width 1269 height 35
click at [84, 140] on link "Team Analytics" at bounding box center [74, 140] width 75 height 12
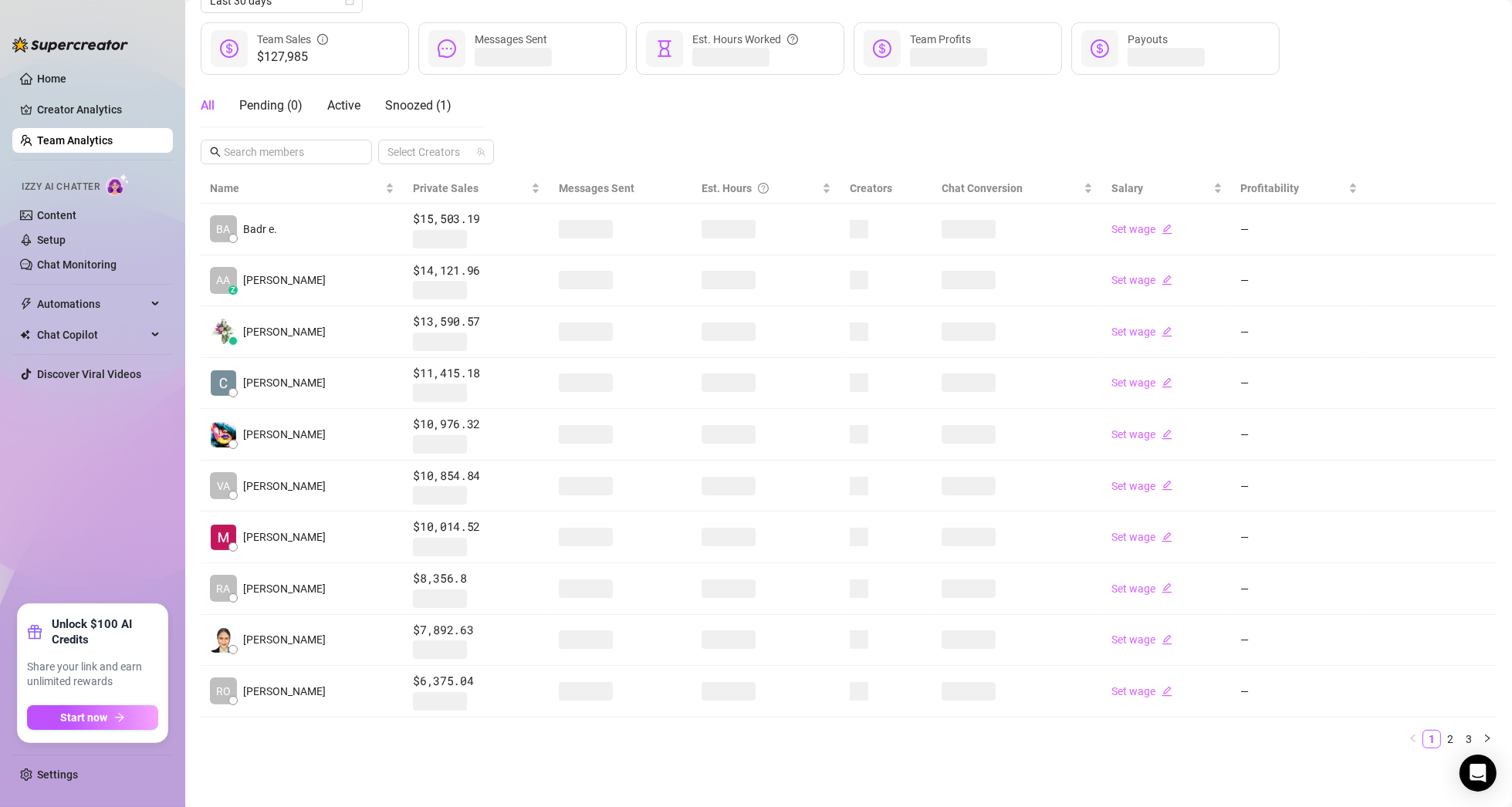
scroll to position [191, 0]
click at [1441, 738] on link "2" at bounding box center [1450, 742] width 17 height 17
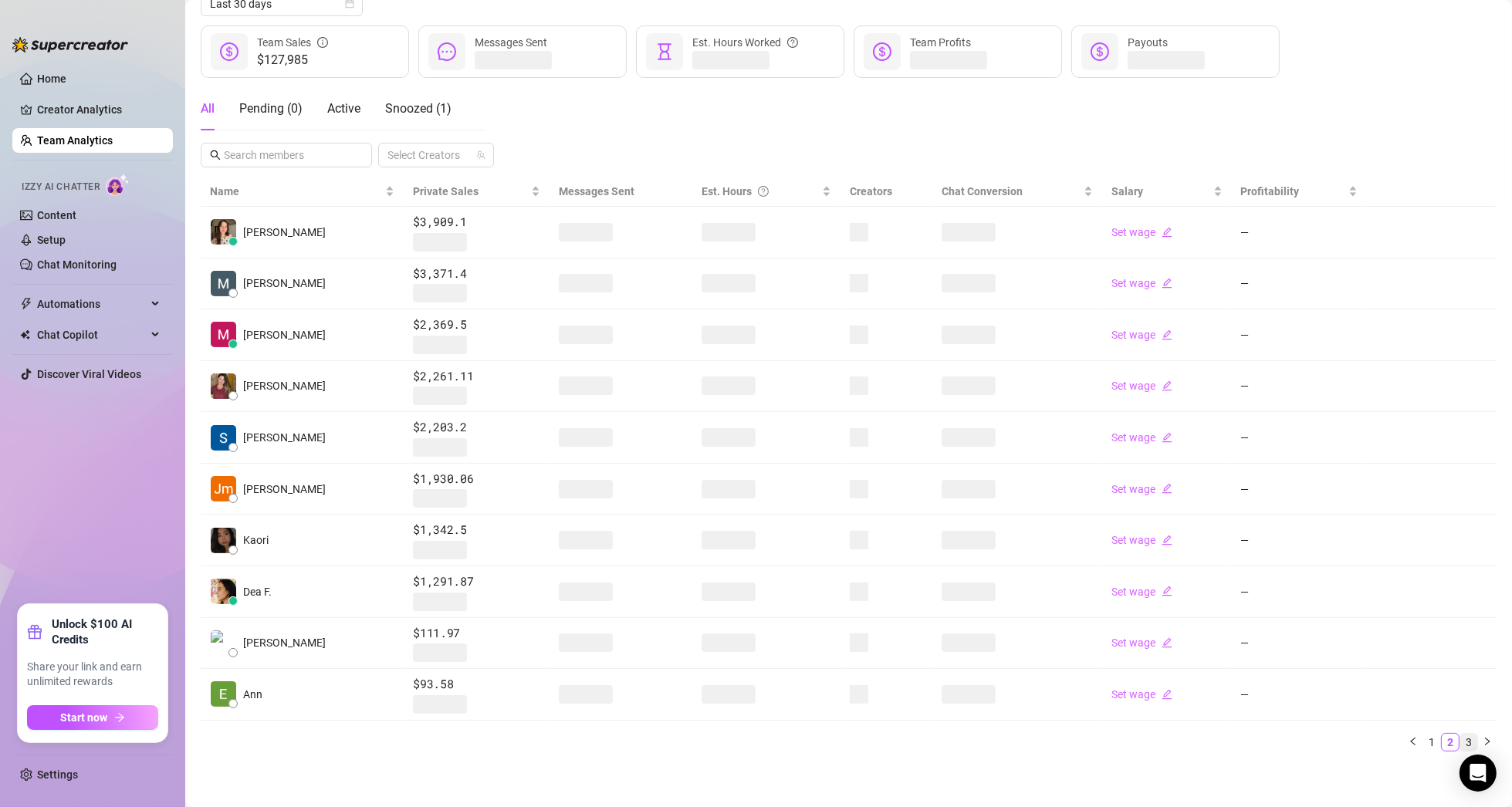
click at [1460, 739] on link "3" at bounding box center [1469, 742] width 17 height 17
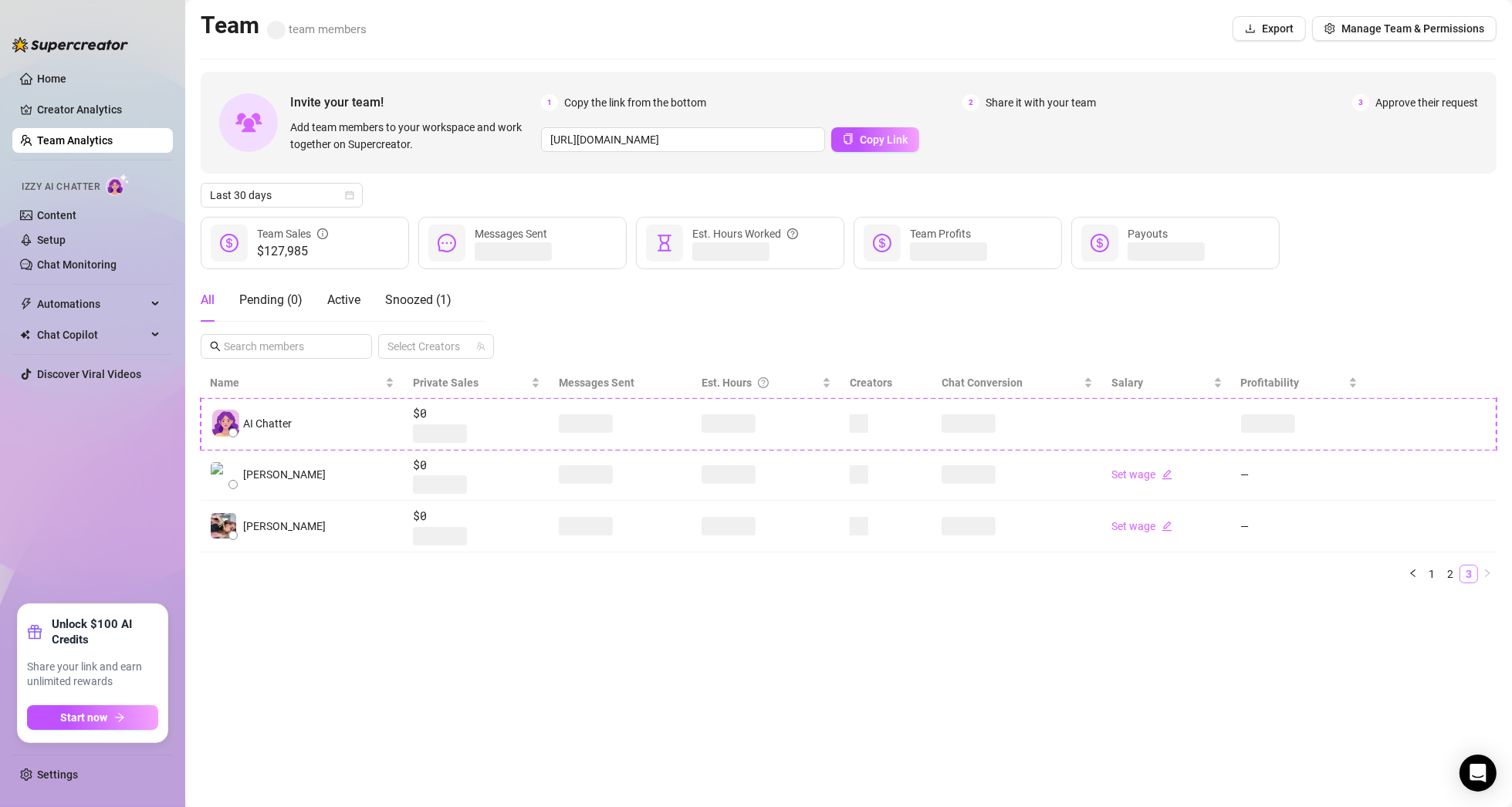
scroll to position [0, 0]
click at [1456, 582] on div "Name Private Sales Messages Sent Est. Hours Creators Chat Conversion Salary Pro…" at bounding box center [849, 482] width 1296 height 227
click at [1453, 576] on link "2" at bounding box center [1450, 574] width 17 height 17
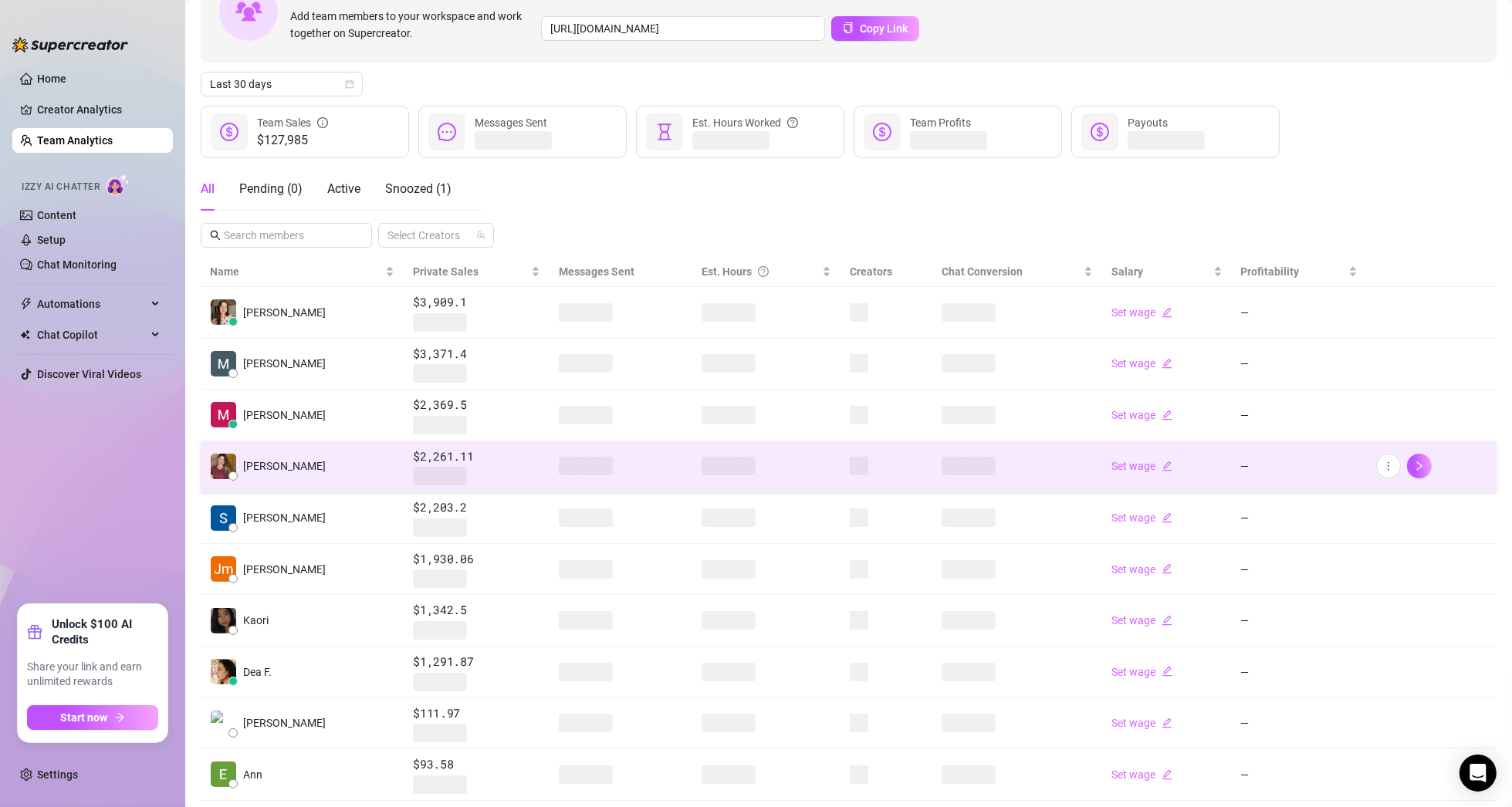
scroll to position [191, 0]
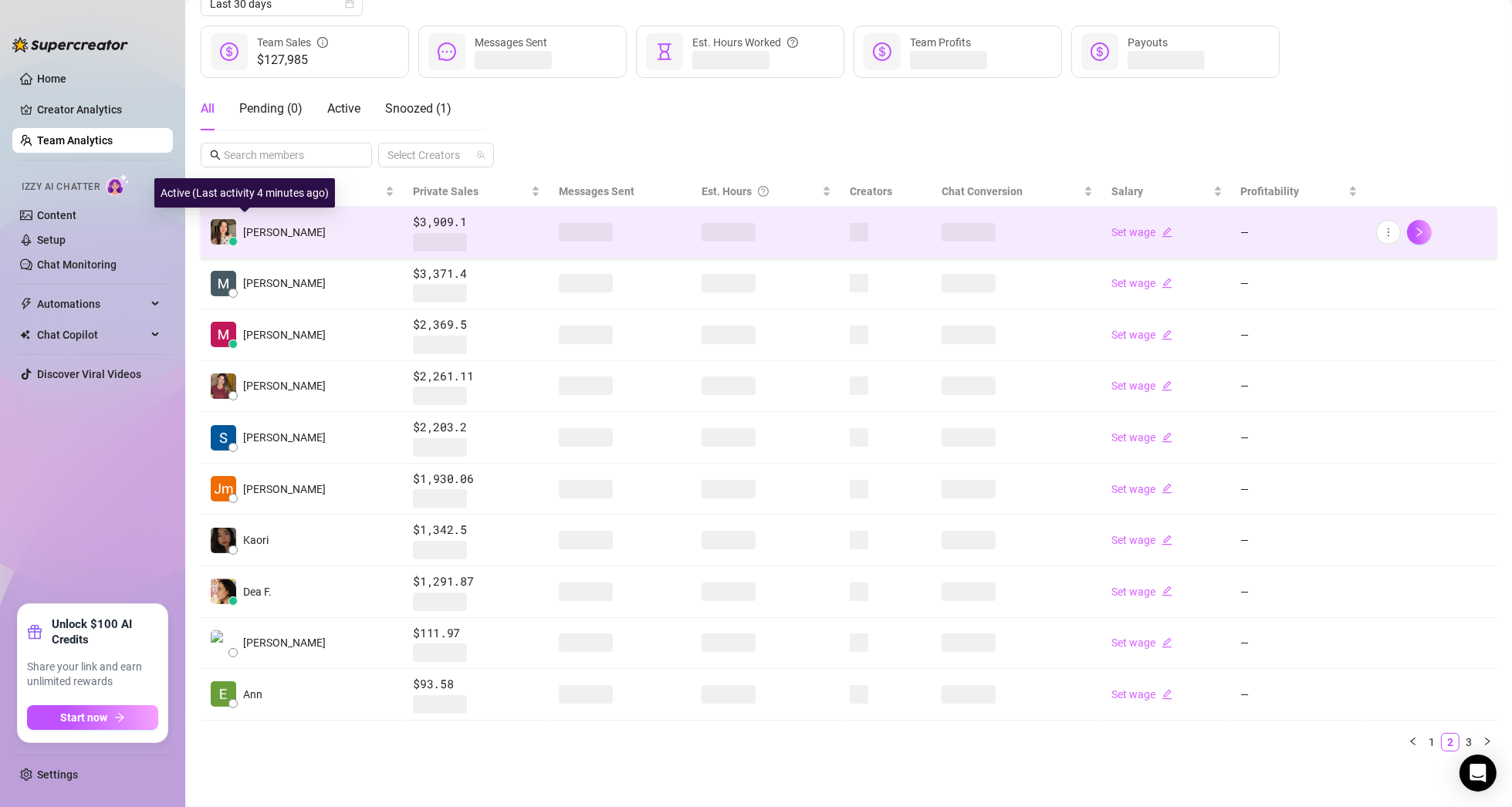
click at [221, 230] on img at bounding box center [223, 231] width 25 height 25
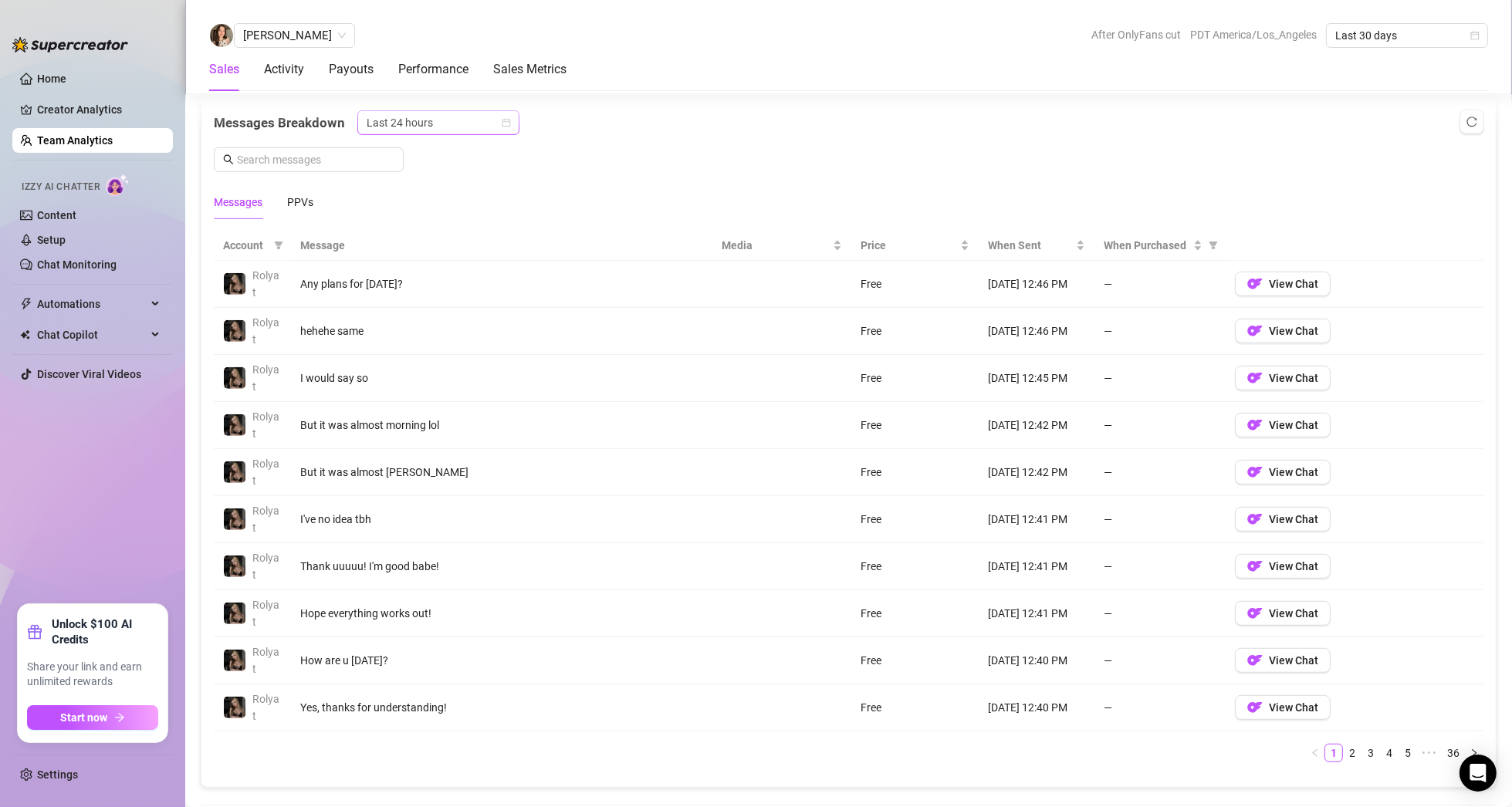
scroll to position [1003, 0]
click at [86, 139] on link "Team Analytics" at bounding box center [74, 140] width 75 height 12
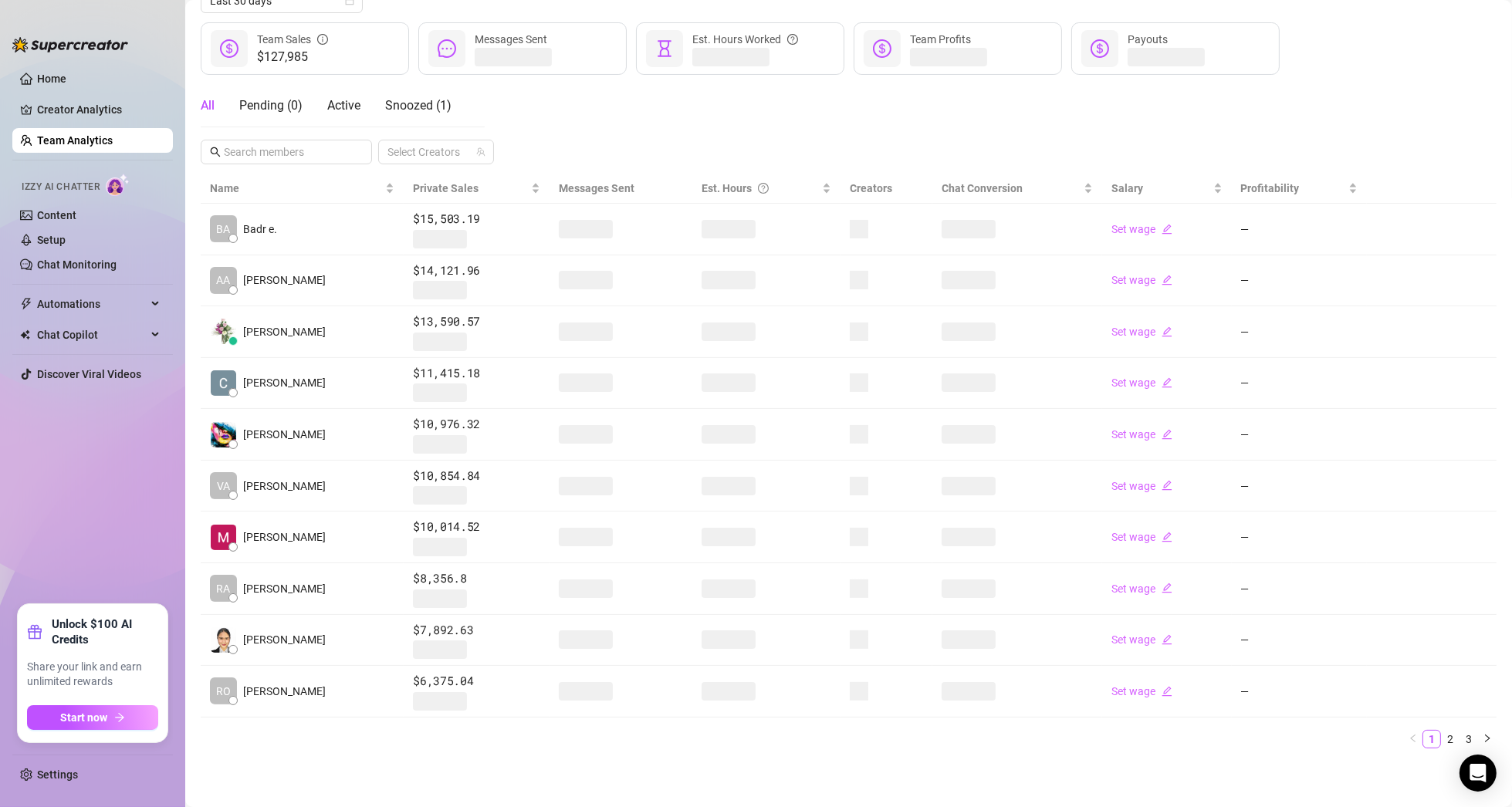
click at [86, 139] on link "Team Analytics" at bounding box center [74, 140] width 75 height 12
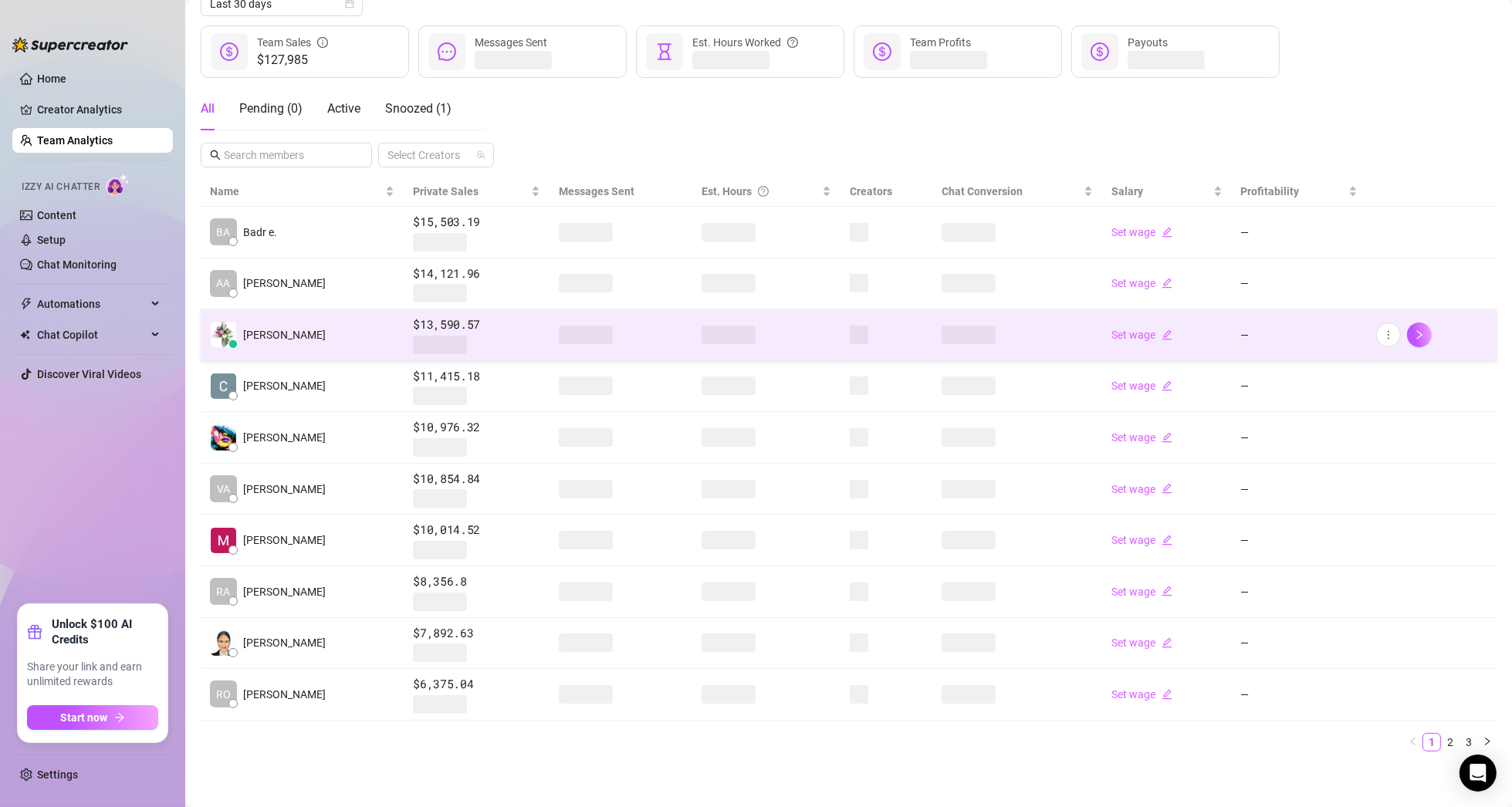
click at [326, 325] on td "[PERSON_NAME]" at bounding box center [302, 336] width 203 height 52
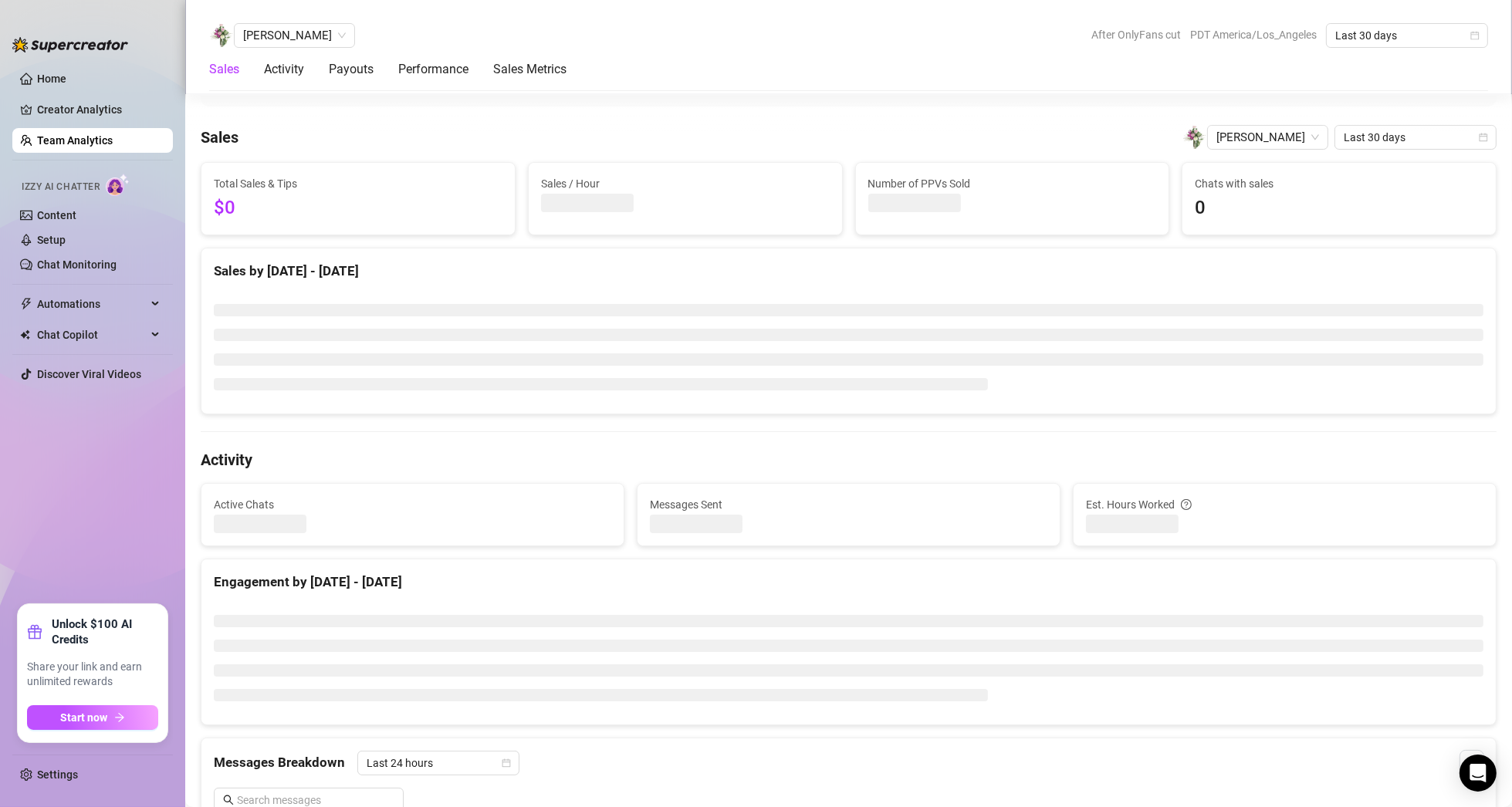
scroll to position [1003, 0]
